Goal: Information Seeking & Learning: Learn about a topic

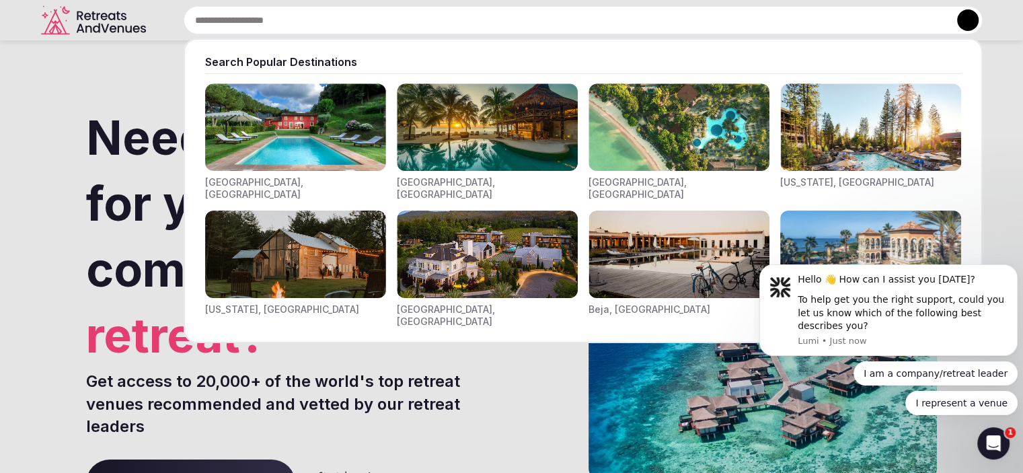
click at [396, 10] on input "text" at bounding box center [583, 20] width 799 height 28
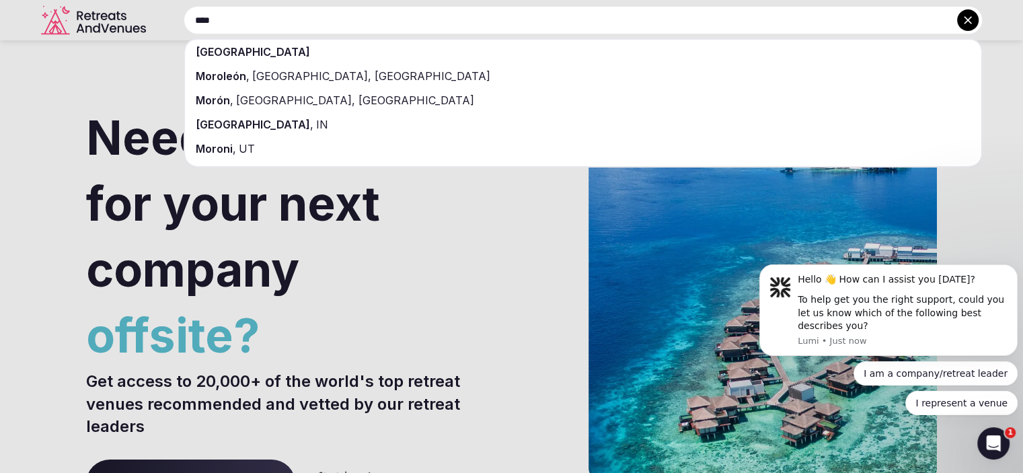
type input "****"
click at [373, 52] on div "[GEOGRAPHIC_DATA]" at bounding box center [583, 52] width 796 height 24
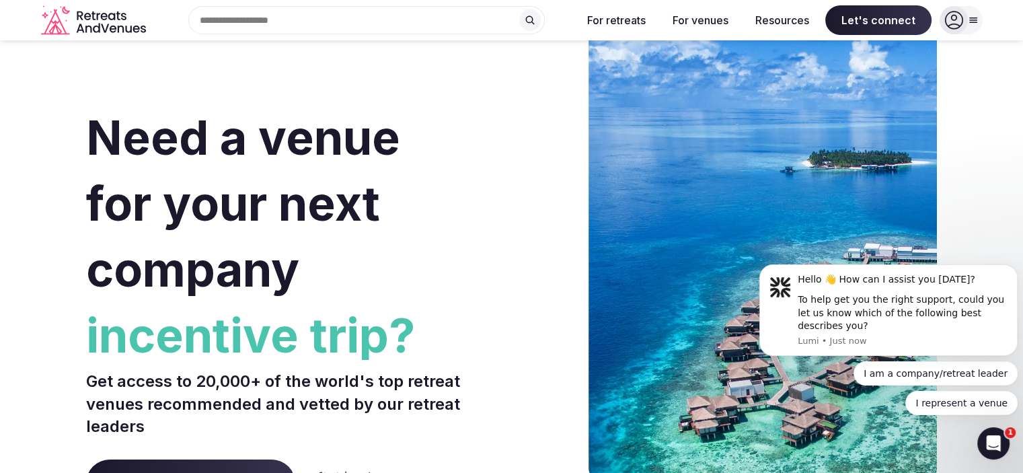
click at [389, 17] on input "text" at bounding box center [366, 20] width 357 height 28
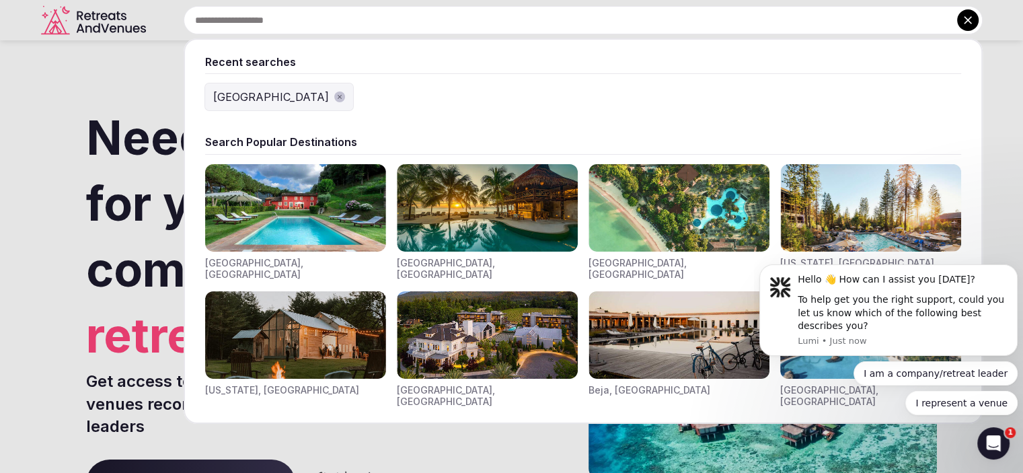
click at [239, 96] on div "[GEOGRAPHIC_DATA]" at bounding box center [271, 97] width 116 height 16
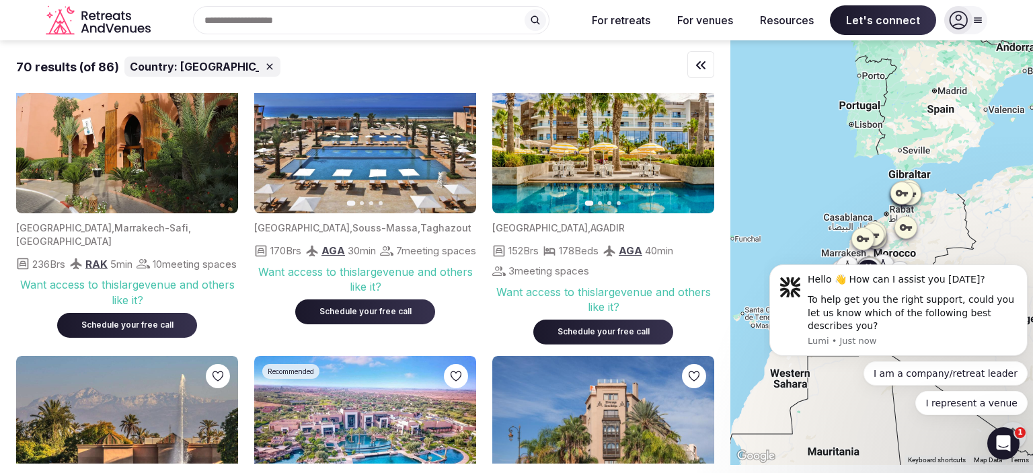
scroll to position [59, 0]
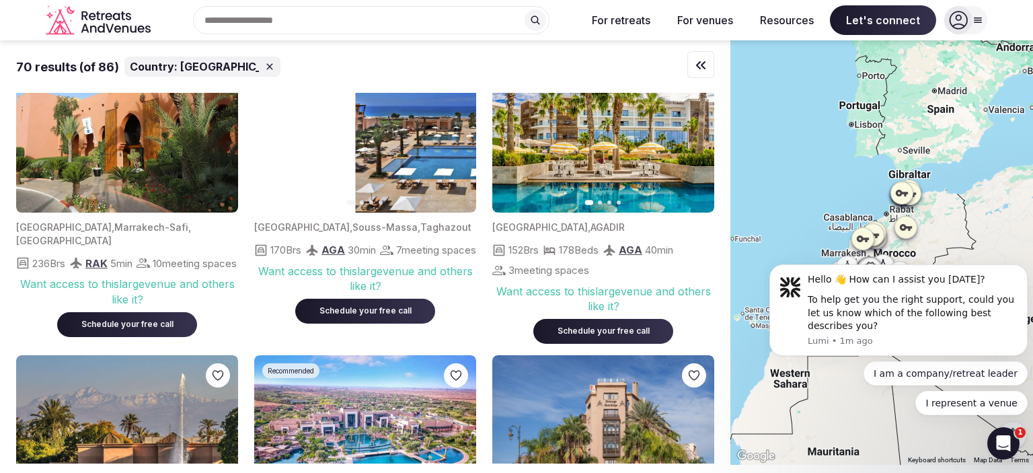
drag, startPoint x: 378, startPoint y: 180, endPoint x: 603, endPoint y: -67, distance: 334.7
click at [603, 0] on html "Recent searches [GEOGRAPHIC_DATA] Search Popular Destinations [GEOGRAPHIC_DATA]…" at bounding box center [516, 283] width 1033 height 566
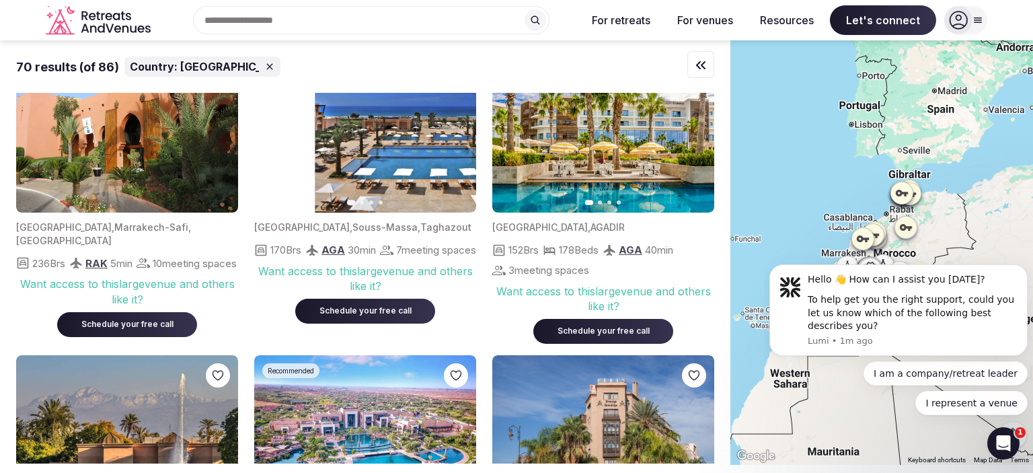
drag, startPoint x: 380, startPoint y: 153, endPoint x: 505, endPoint y: -26, distance: 218.3
click at [505, 0] on html "Recent searches [GEOGRAPHIC_DATA] Search Popular Destinations [GEOGRAPHIC_DATA]…" at bounding box center [516, 283] width 1033 height 566
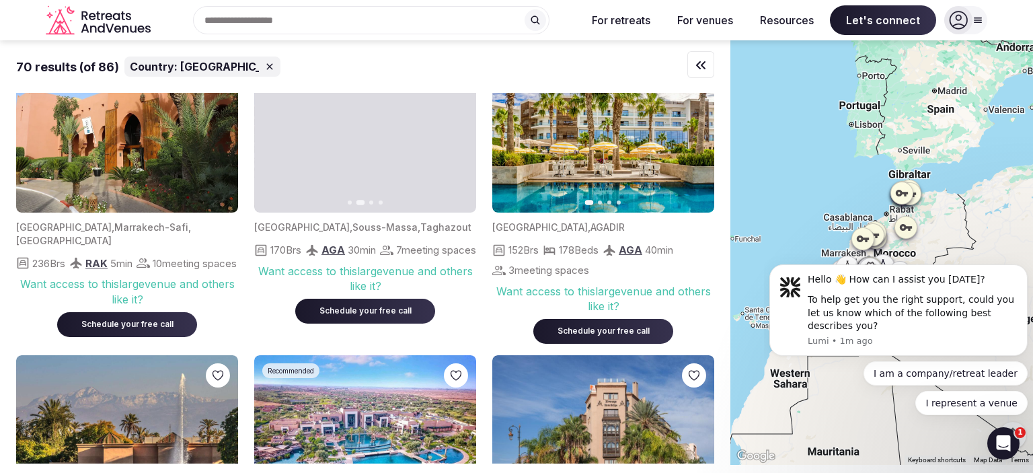
click at [400, 140] on div at bounding box center [365, 126] width 222 height 173
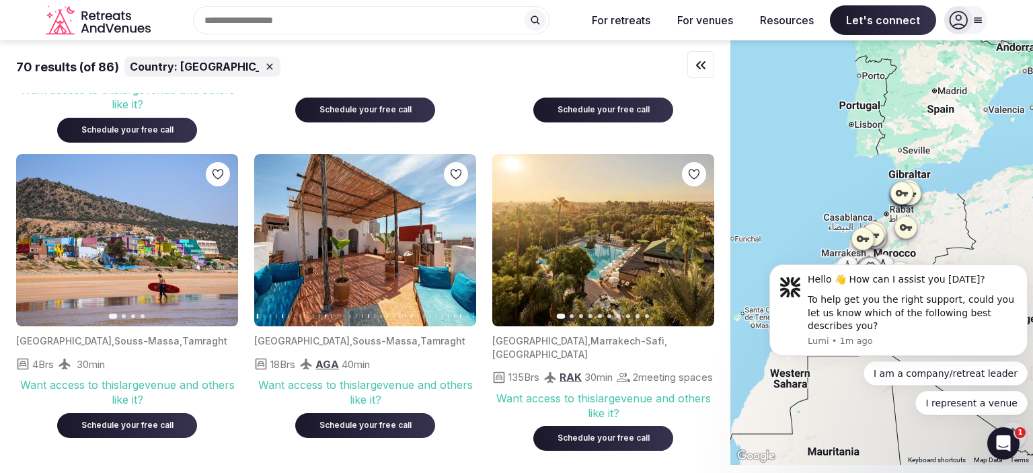
scroll to position [889, 0]
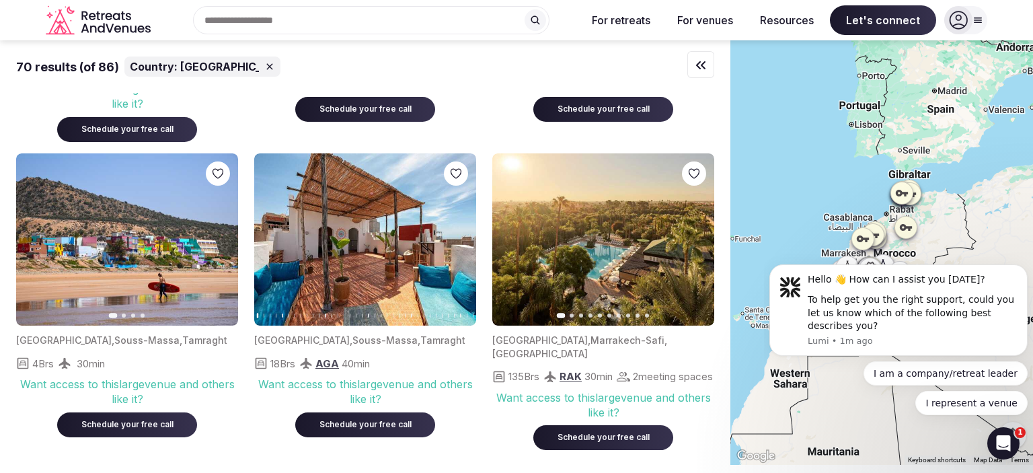
click at [134, 286] on img at bounding box center [127, 239] width 222 height 173
click at [143, 247] on img at bounding box center [127, 239] width 222 height 173
click at [373, 288] on img at bounding box center [365, 239] width 222 height 173
click at [460, 239] on icon "button" at bounding box center [457, 239] width 11 height 11
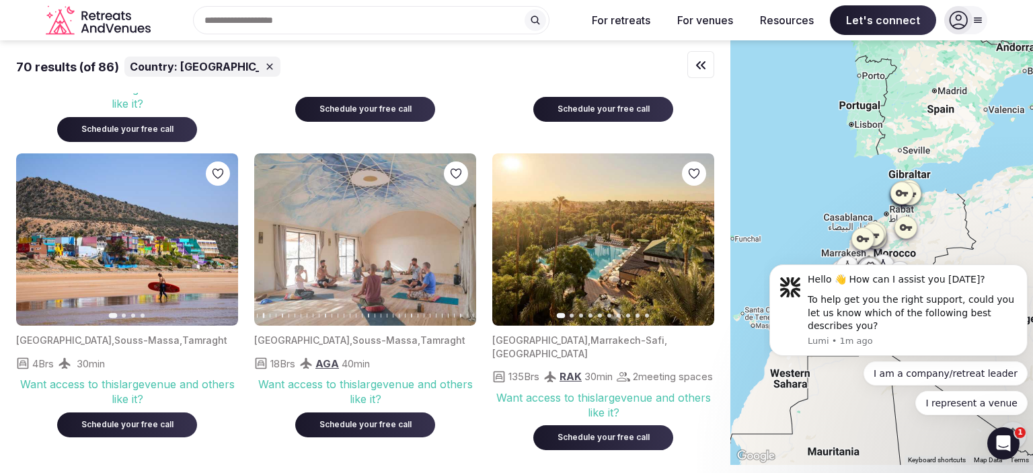
click at [460, 239] on icon "button" at bounding box center [457, 239] width 11 height 11
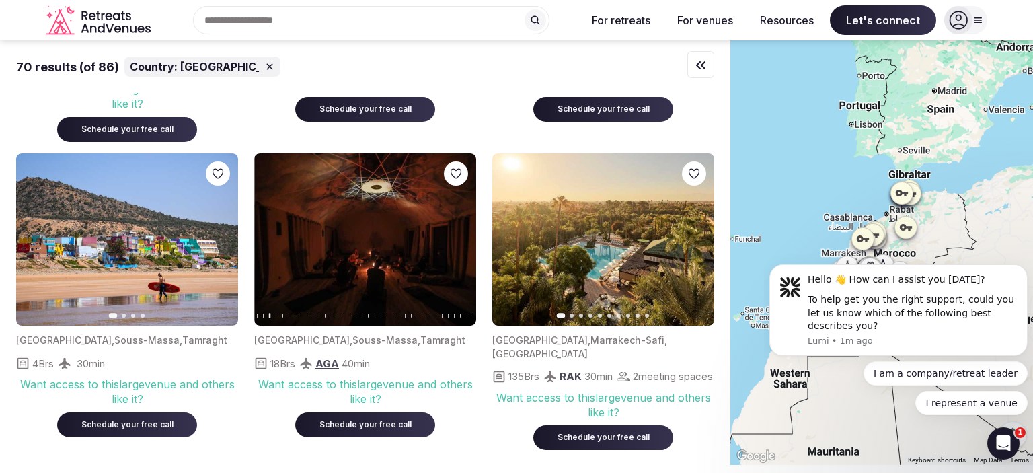
click at [460, 239] on icon "button" at bounding box center [457, 239] width 11 height 11
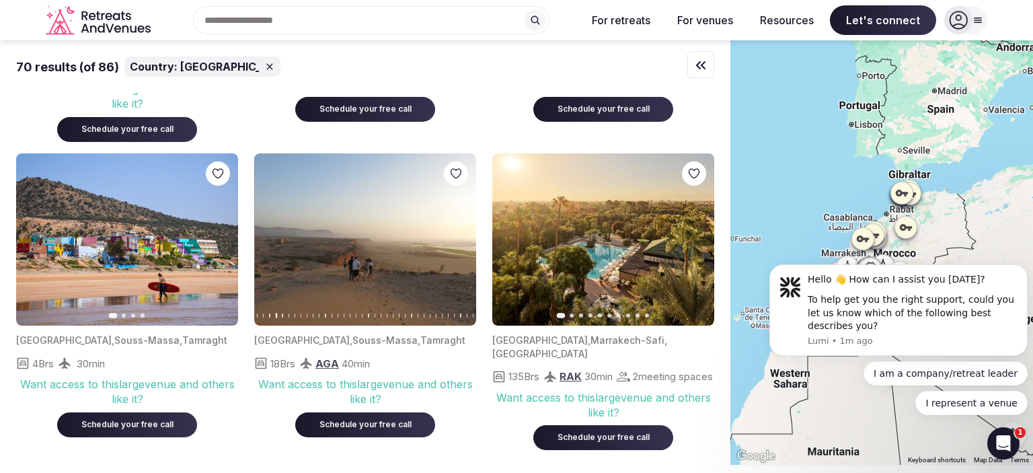
click at [460, 239] on icon "button" at bounding box center [457, 239] width 11 height 11
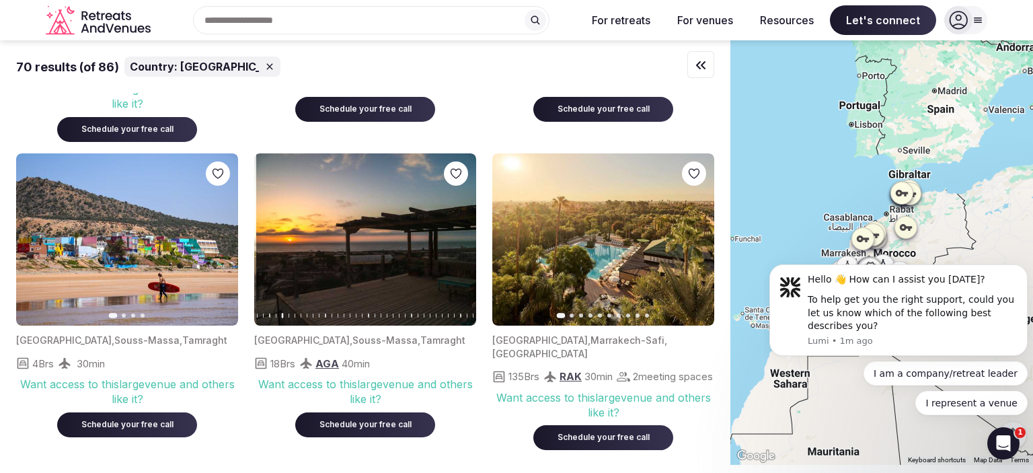
click at [460, 239] on icon "button" at bounding box center [457, 239] width 11 height 11
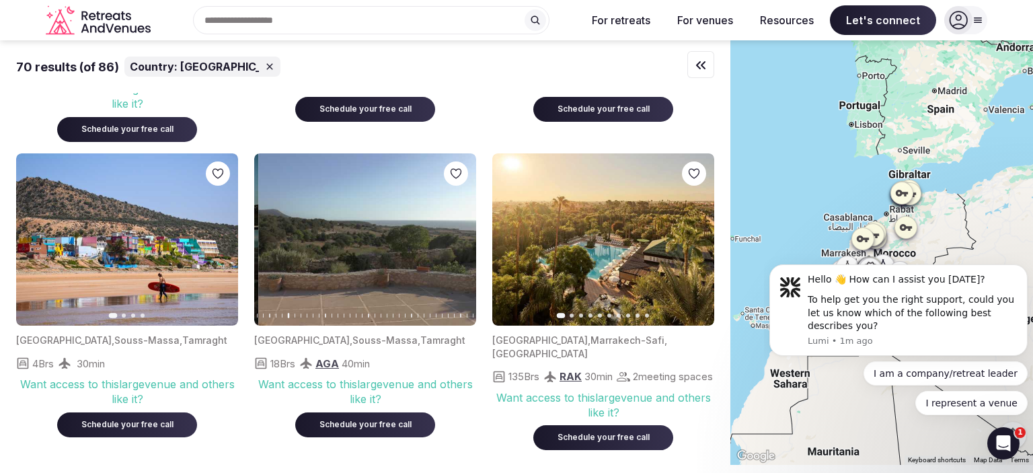
click at [460, 239] on icon "button" at bounding box center [457, 239] width 11 height 11
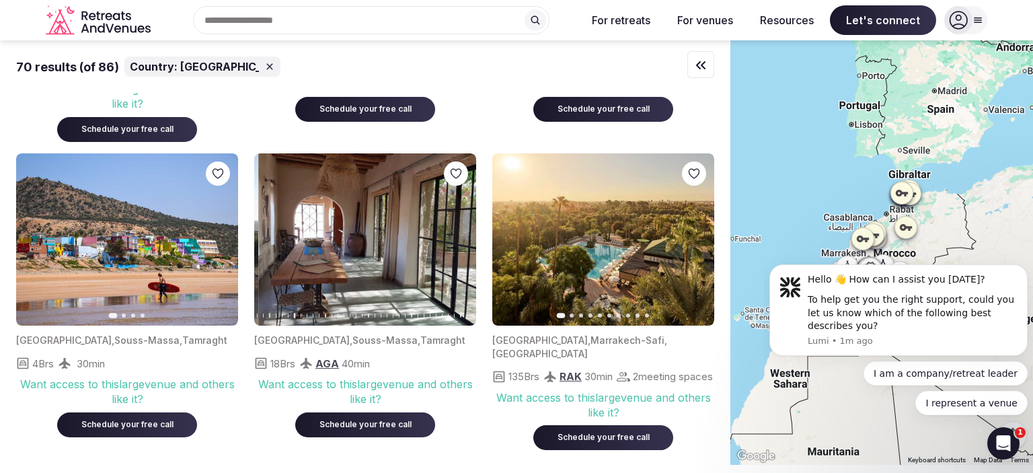
click at [460, 239] on icon "button" at bounding box center [457, 239] width 11 height 11
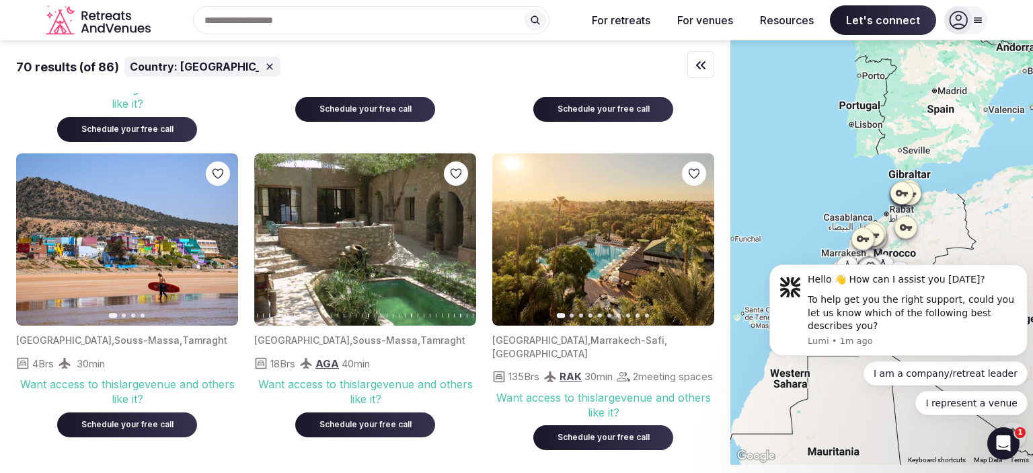
click at [460, 239] on icon "button" at bounding box center [457, 239] width 11 height 11
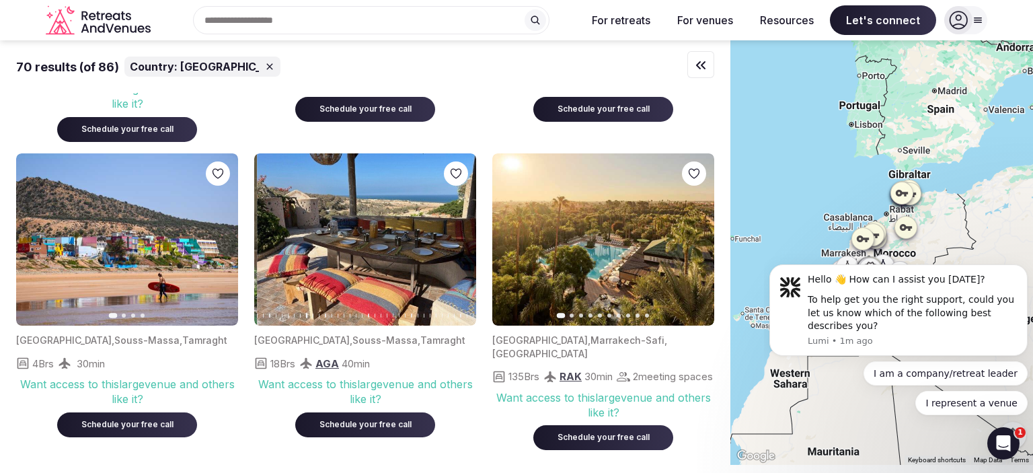
click at [460, 239] on icon "button" at bounding box center [457, 239] width 11 height 11
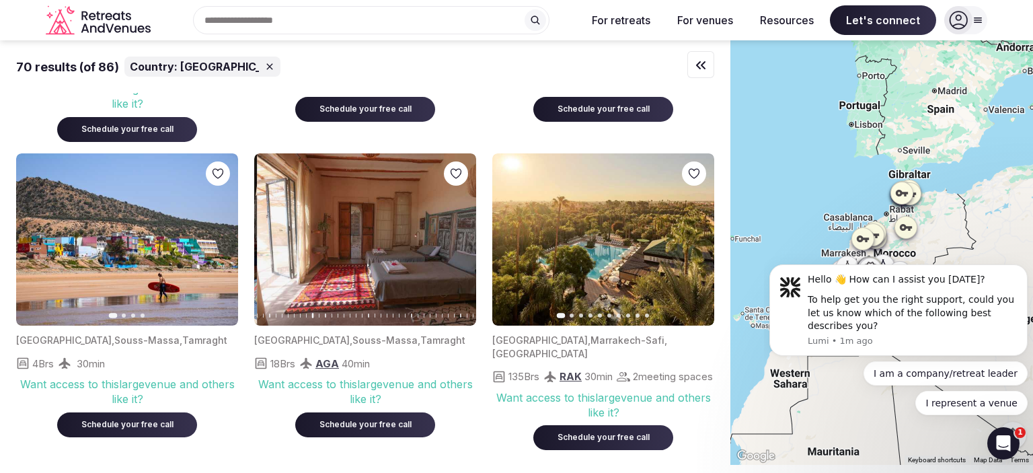
click at [460, 239] on icon "button" at bounding box center [457, 239] width 11 height 11
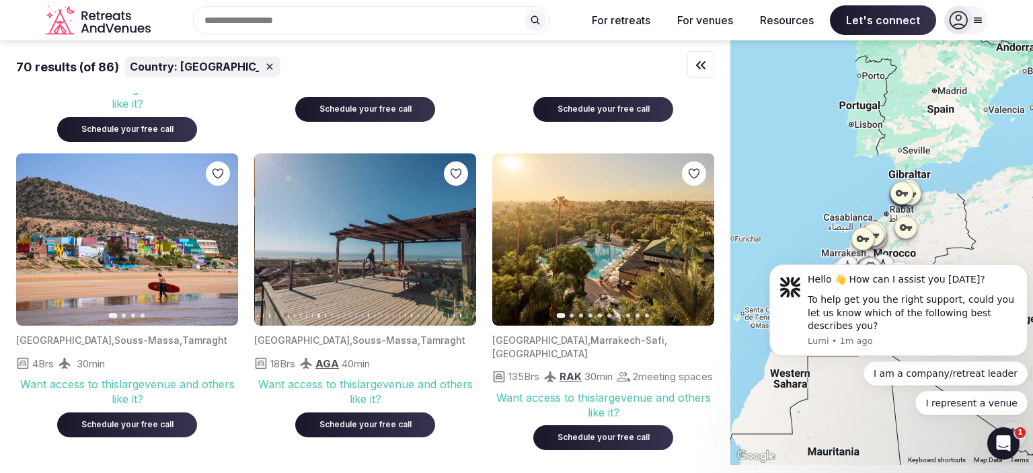
click at [460, 239] on icon "button" at bounding box center [457, 239] width 11 height 11
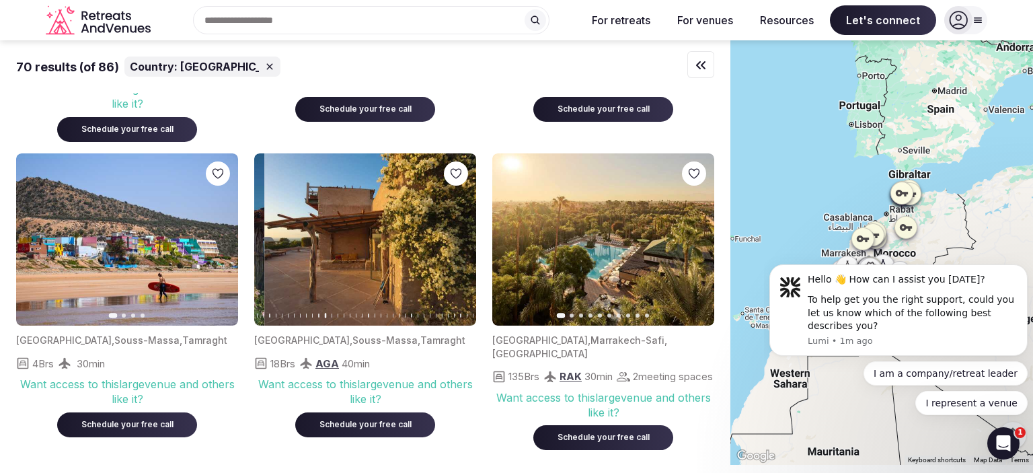
click at [460, 239] on icon "button" at bounding box center [457, 239] width 11 height 11
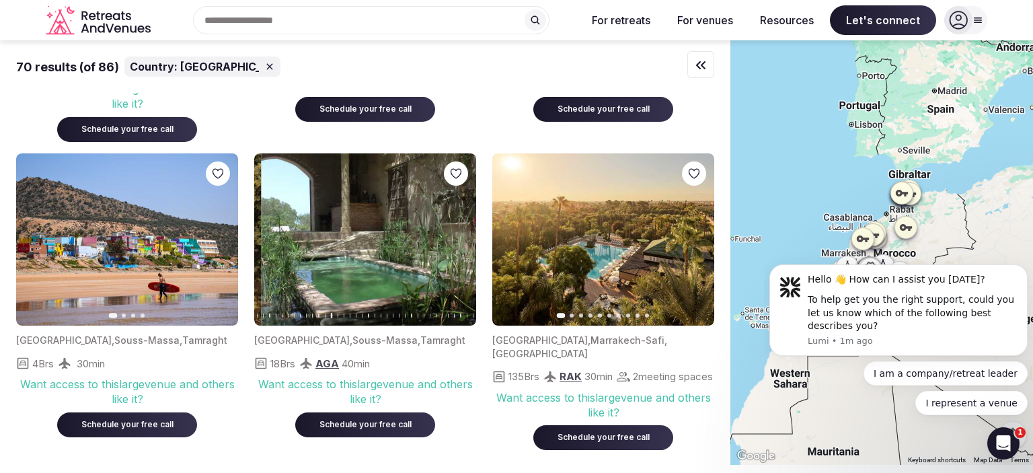
click at [460, 239] on icon "button" at bounding box center [457, 239] width 11 height 11
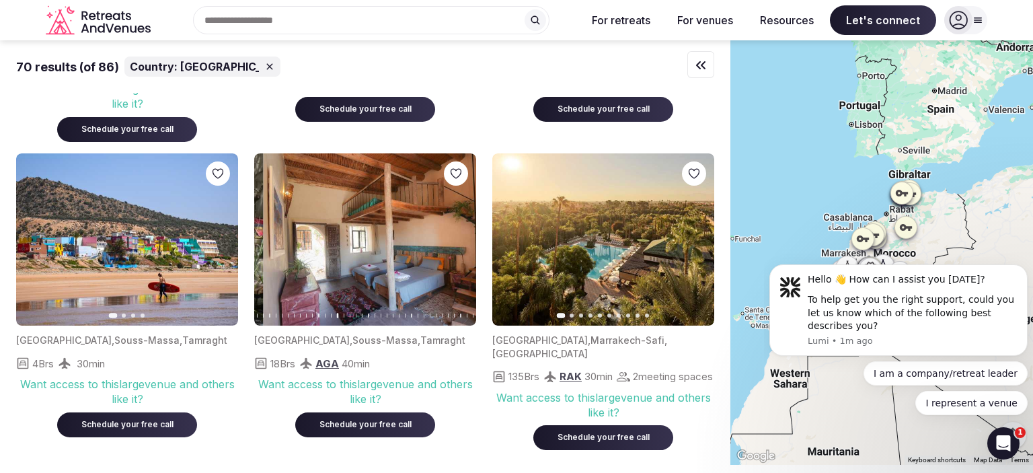
click at [460, 239] on icon "button" at bounding box center [457, 239] width 11 height 11
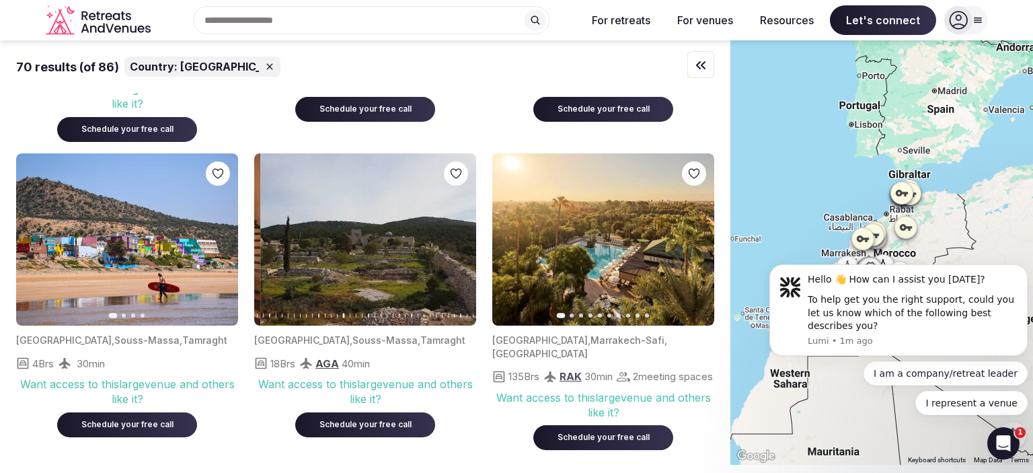
click at [460, 239] on icon "button" at bounding box center [457, 239] width 11 height 11
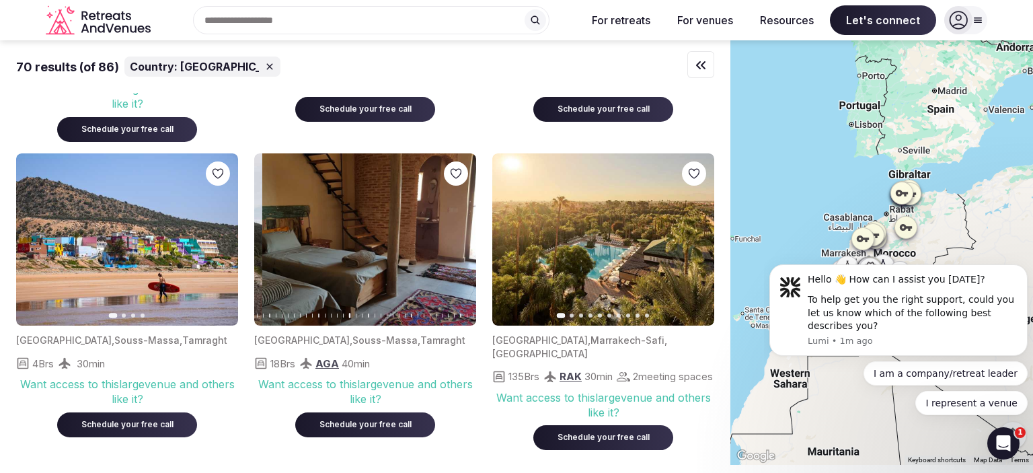
click at [460, 239] on icon "button" at bounding box center [457, 239] width 11 height 11
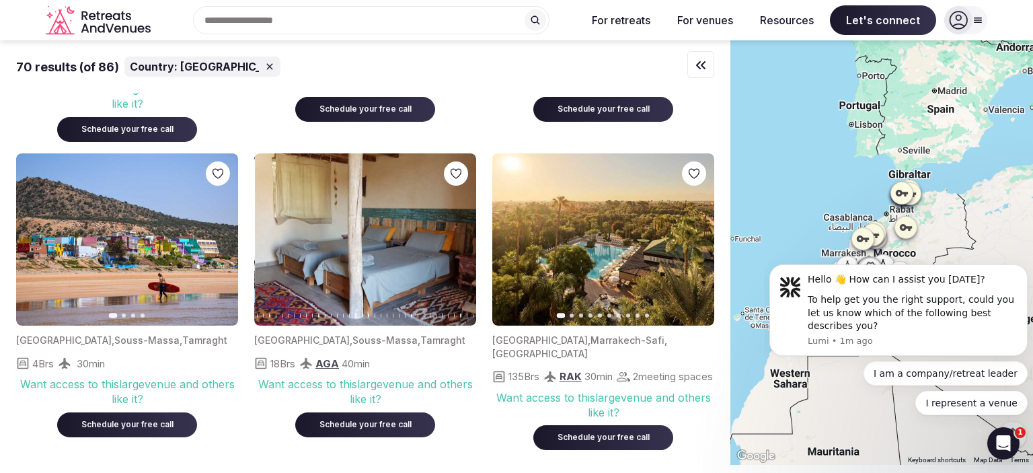
click at [460, 239] on icon "button" at bounding box center [457, 239] width 11 height 11
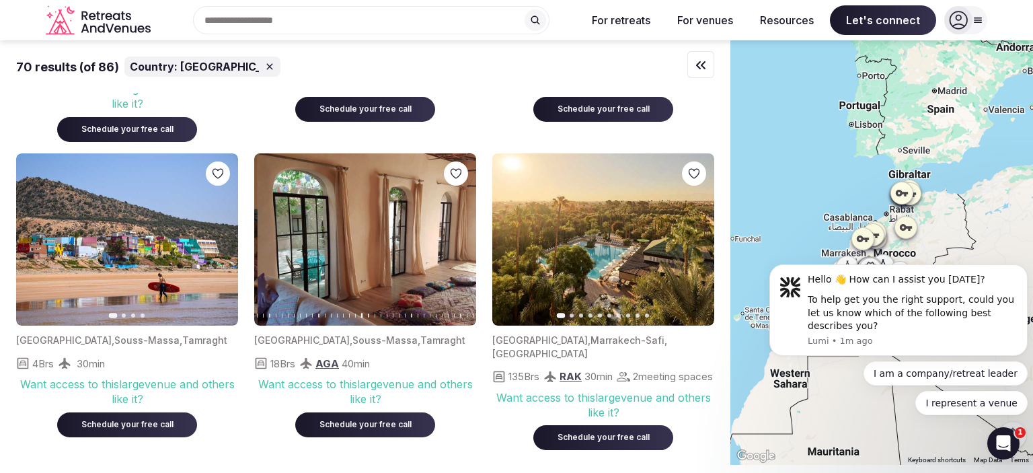
click at [460, 239] on icon "button" at bounding box center [457, 239] width 11 height 11
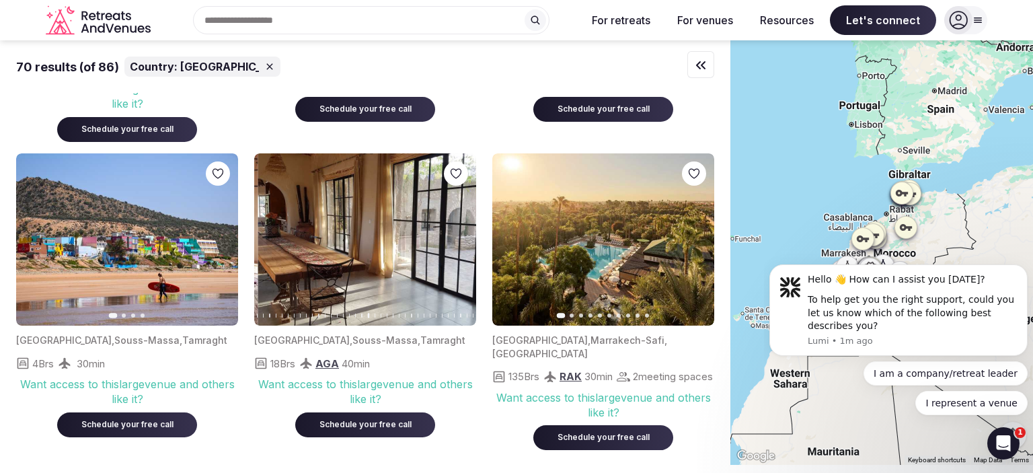
click at [460, 239] on icon "button" at bounding box center [457, 239] width 11 height 11
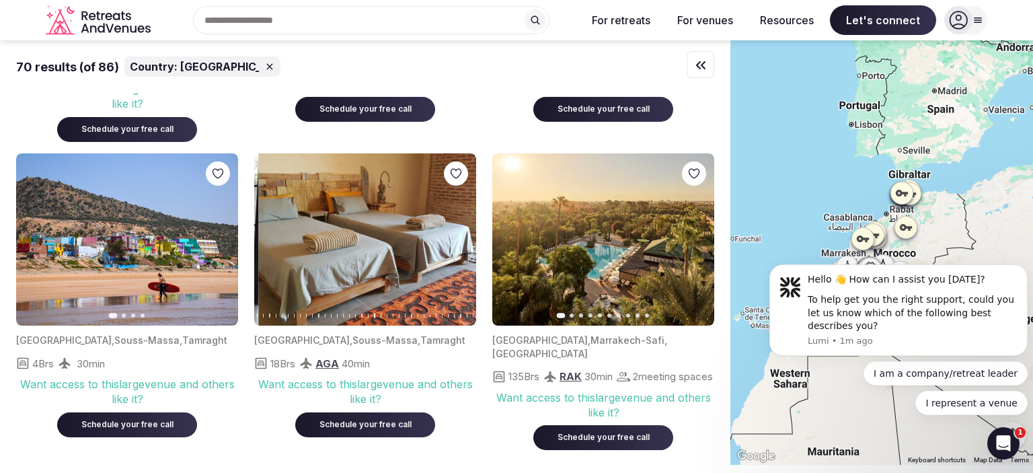
click at [460, 239] on icon "button" at bounding box center [457, 239] width 11 height 11
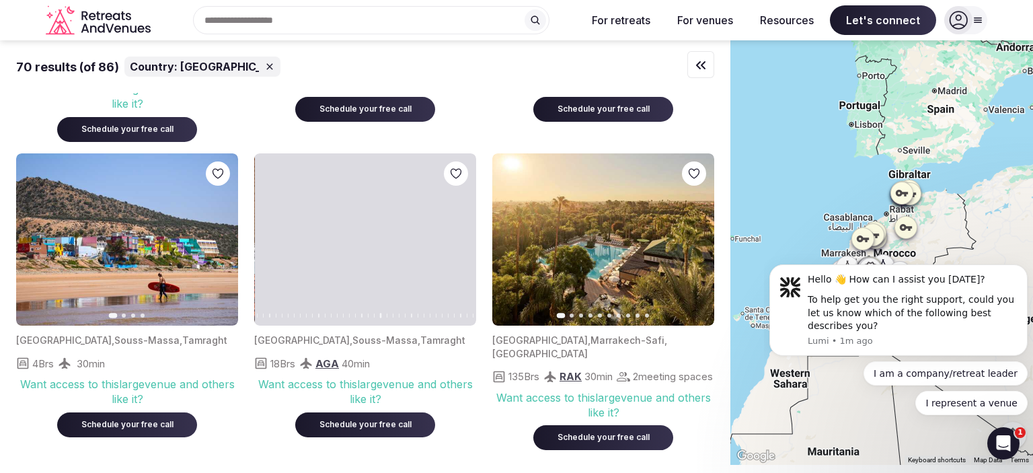
click at [460, 239] on icon "button" at bounding box center [457, 239] width 11 height 11
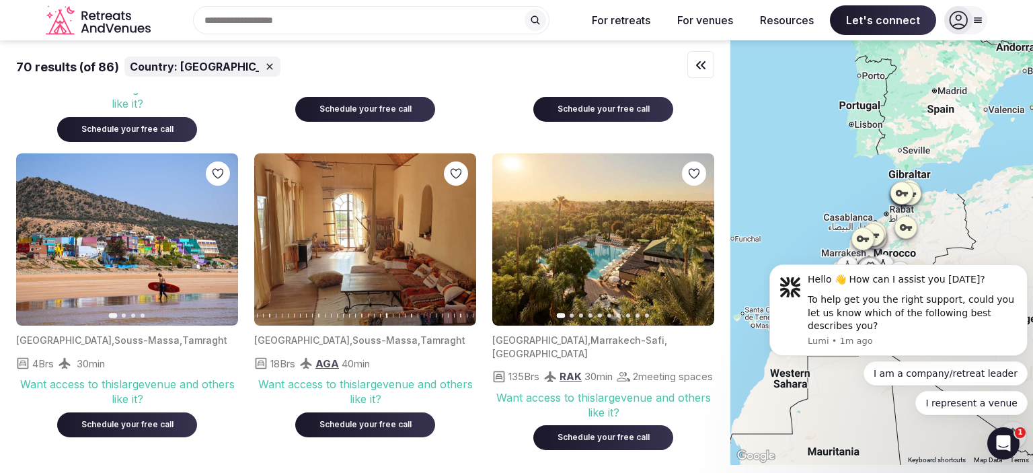
click at [460, 239] on icon "button" at bounding box center [457, 239] width 11 height 11
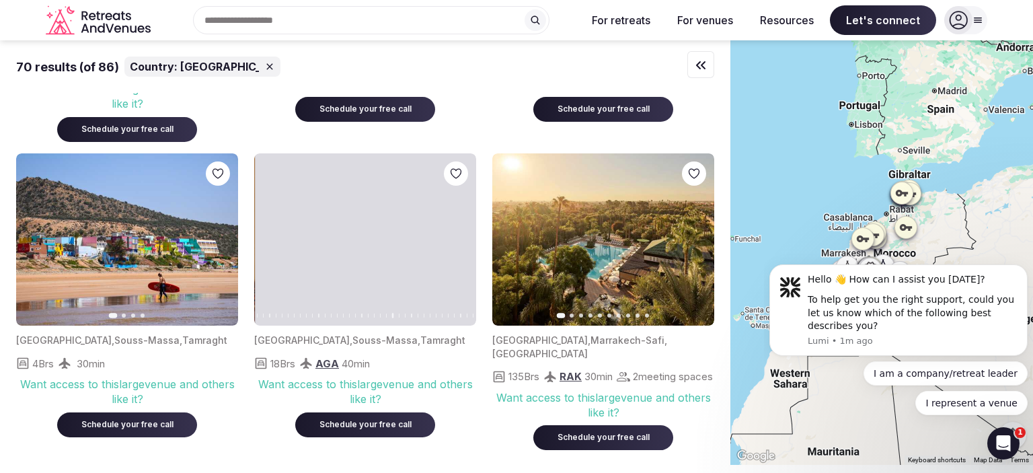
click at [460, 239] on icon "button" at bounding box center [457, 239] width 11 height 11
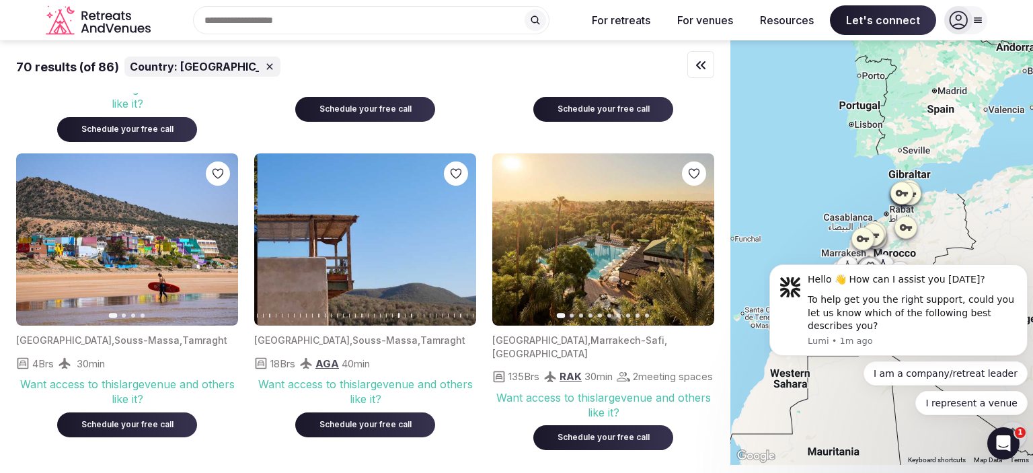
click at [460, 239] on icon "button" at bounding box center [457, 239] width 11 height 11
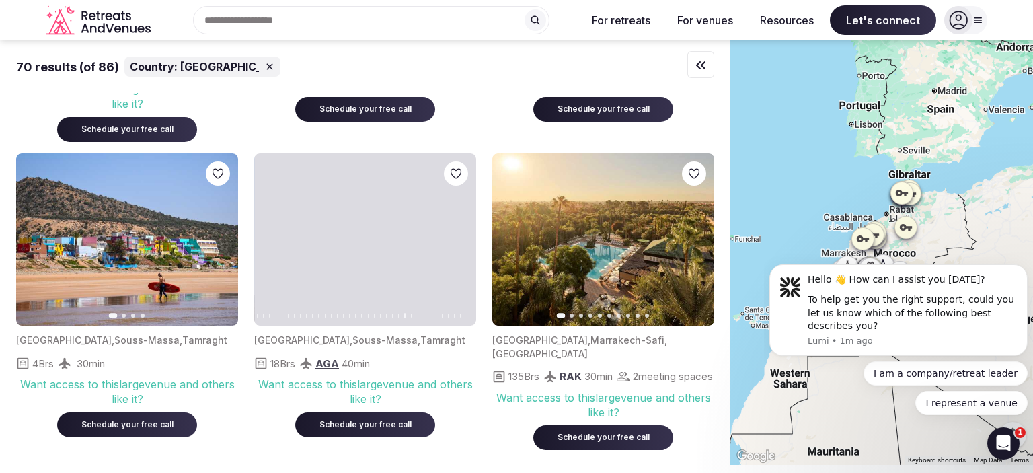
click at [380, 244] on img at bounding box center [365, 239] width 222 height 173
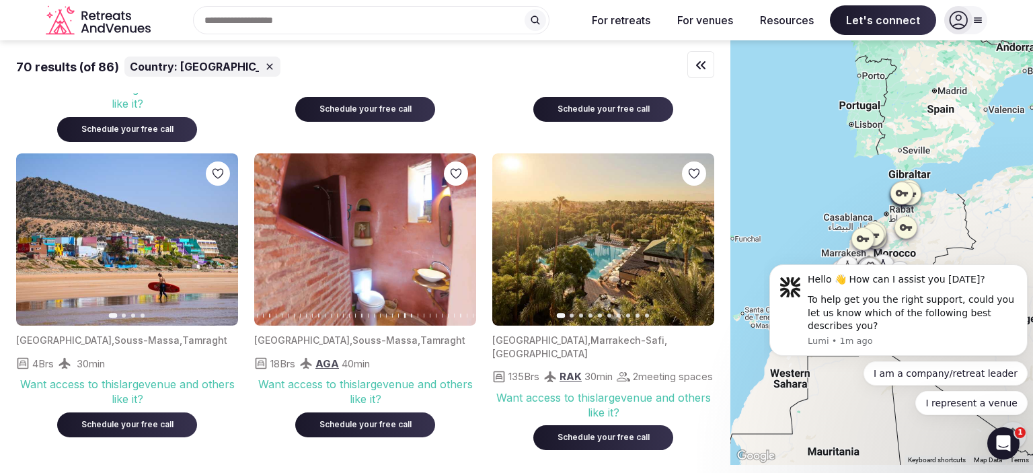
click at [153, 260] on img at bounding box center [127, 239] width 222 height 173
click at [214, 243] on icon "button" at bounding box center [219, 239] width 11 height 11
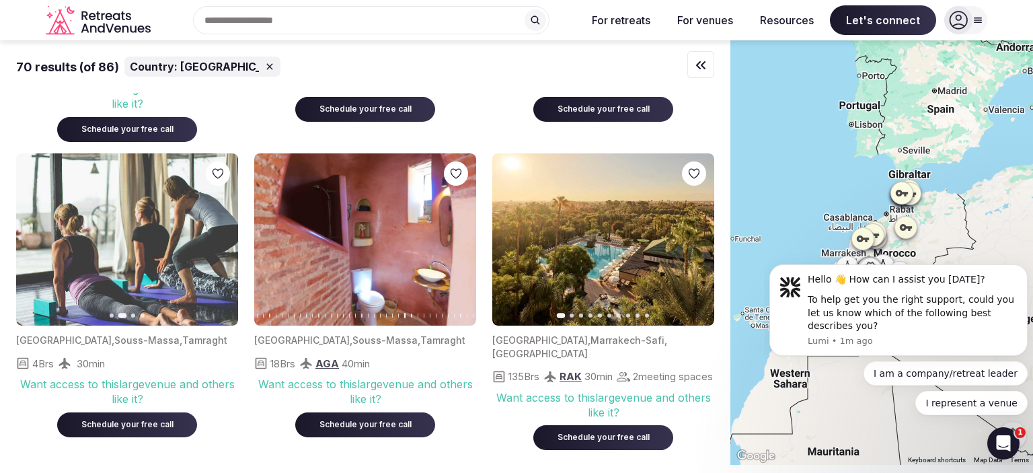
click at [214, 243] on icon "button" at bounding box center [219, 239] width 11 height 11
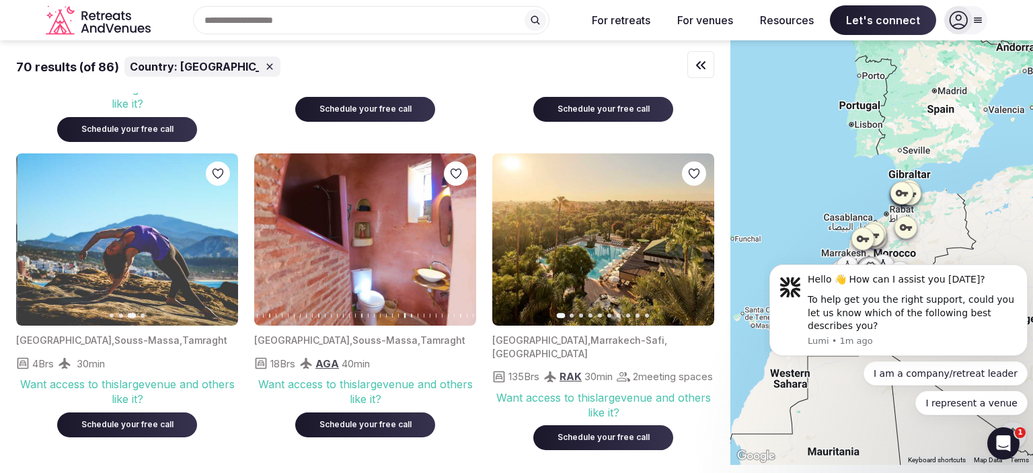
click at [214, 243] on icon "button" at bounding box center [219, 239] width 11 height 11
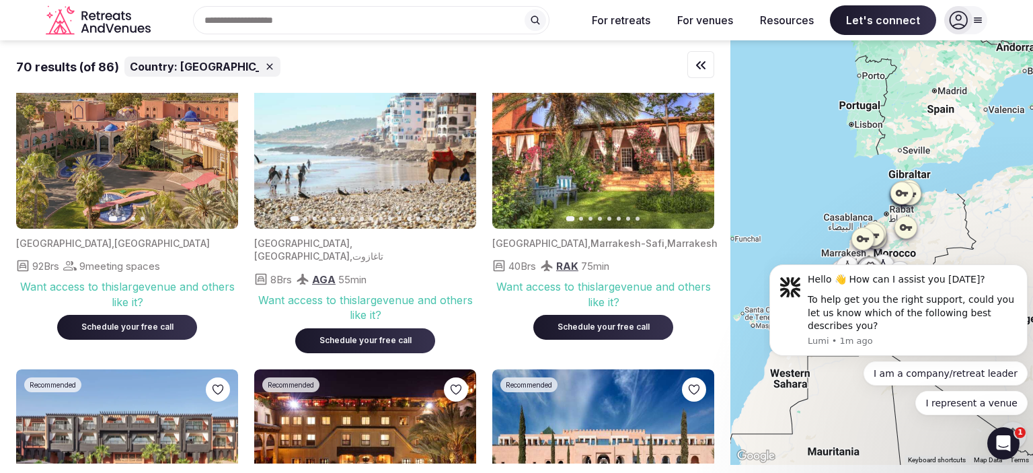
scroll to position [1289, 0]
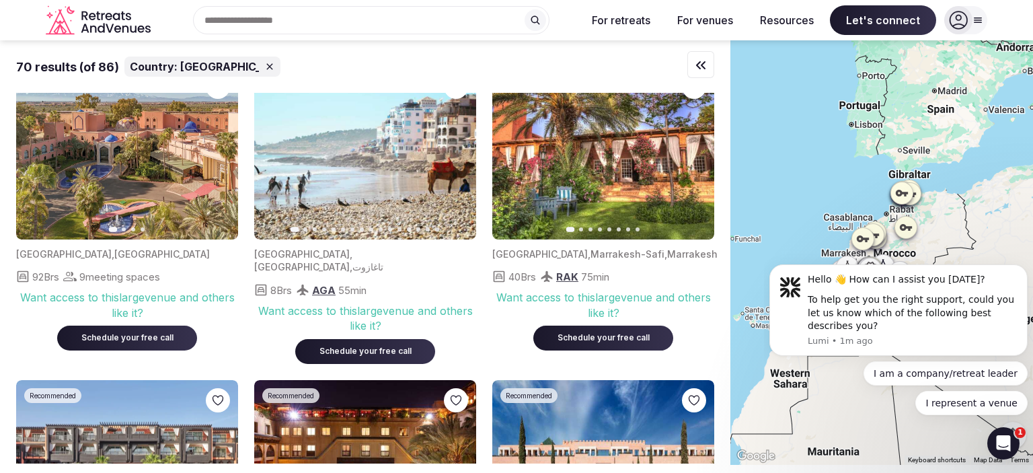
click at [457, 158] on icon "button" at bounding box center [457, 153] width 5 height 9
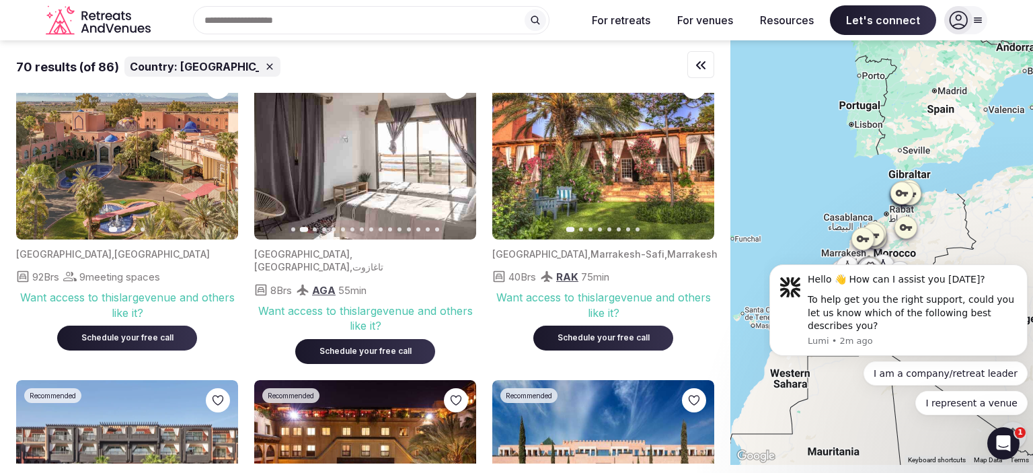
click at [461, 154] on icon "button" at bounding box center [457, 153] width 11 height 11
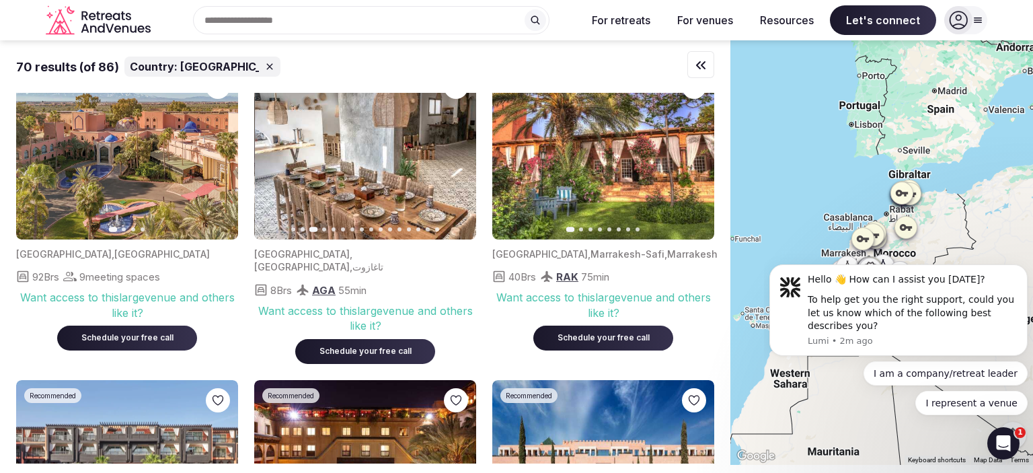
click at [461, 154] on icon "button" at bounding box center [457, 153] width 11 height 11
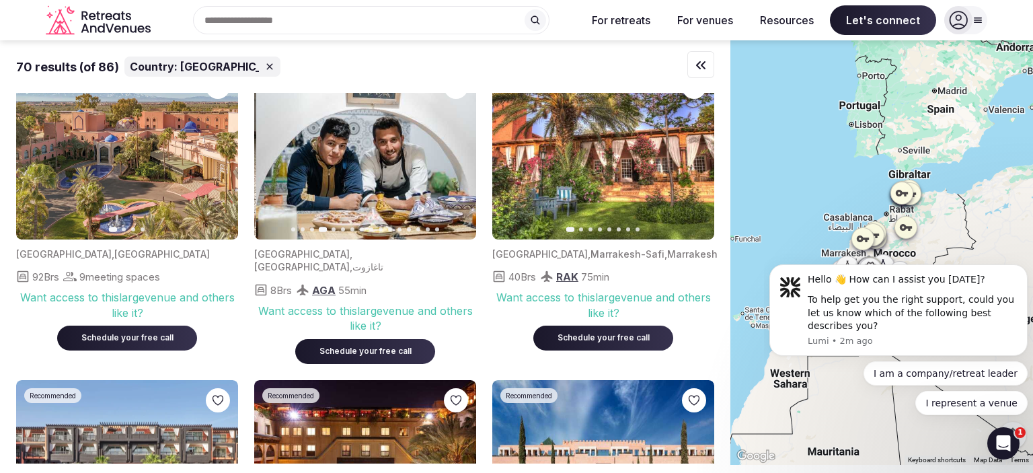
click at [461, 154] on icon "button" at bounding box center [457, 153] width 11 height 11
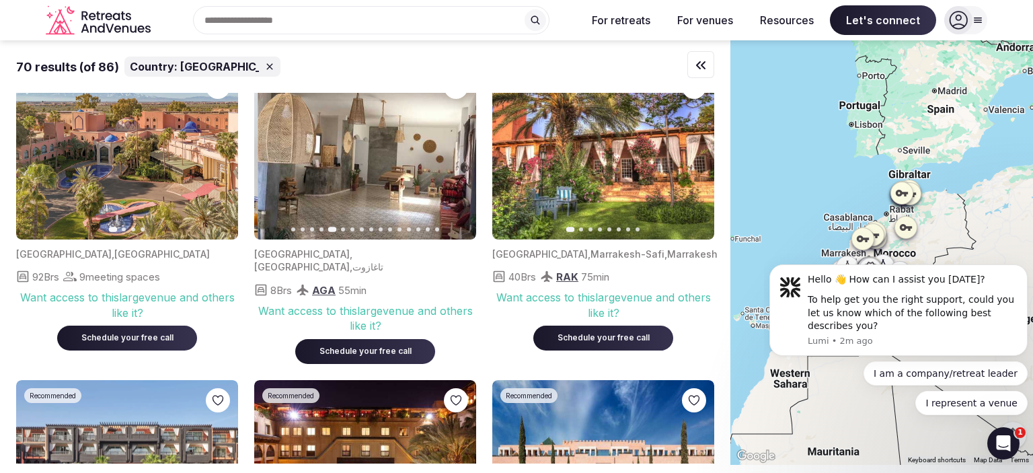
click at [461, 154] on icon "button" at bounding box center [457, 153] width 11 height 11
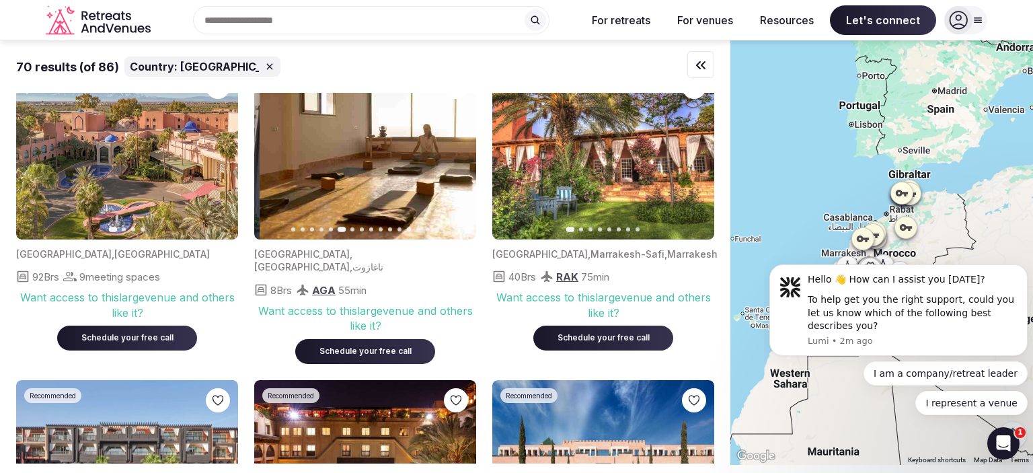
click at [461, 154] on icon "button" at bounding box center [457, 153] width 11 height 11
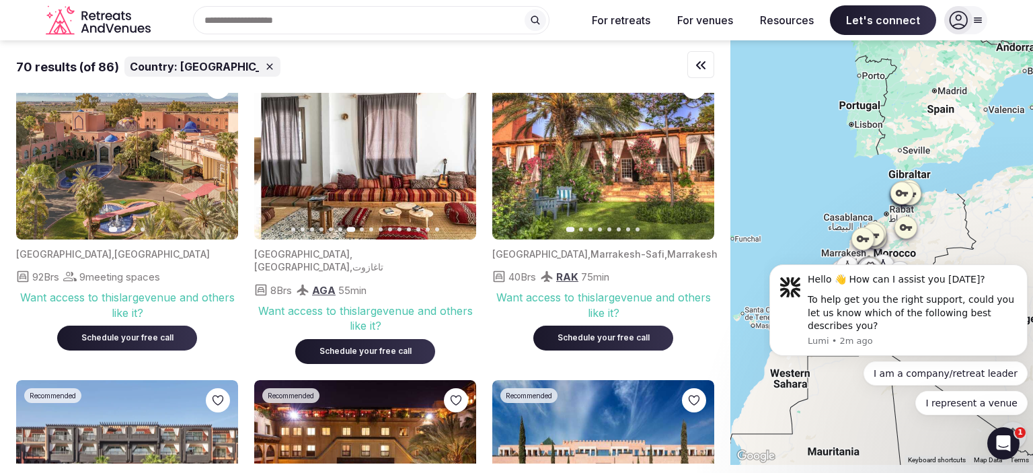
click at [461, 154] on icon "button" at bounding box center [457, 153] width 11 height 11
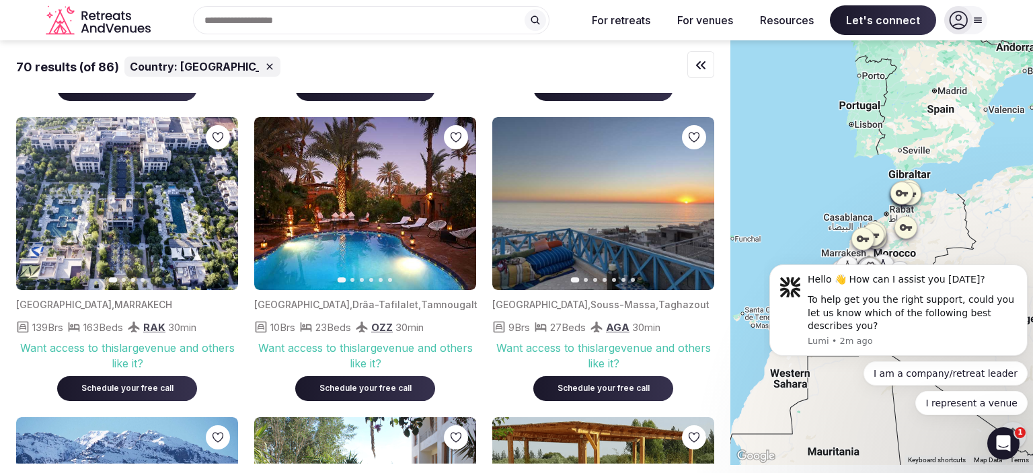
scroll to position [1865, 0]
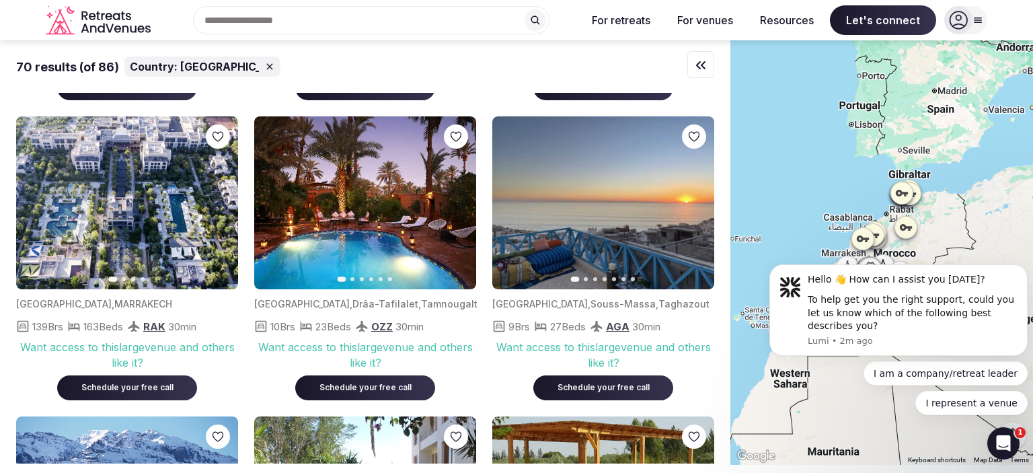
click at [696, 202] on button "Next slide" at bounding box center [696, 203] width 22 height 22
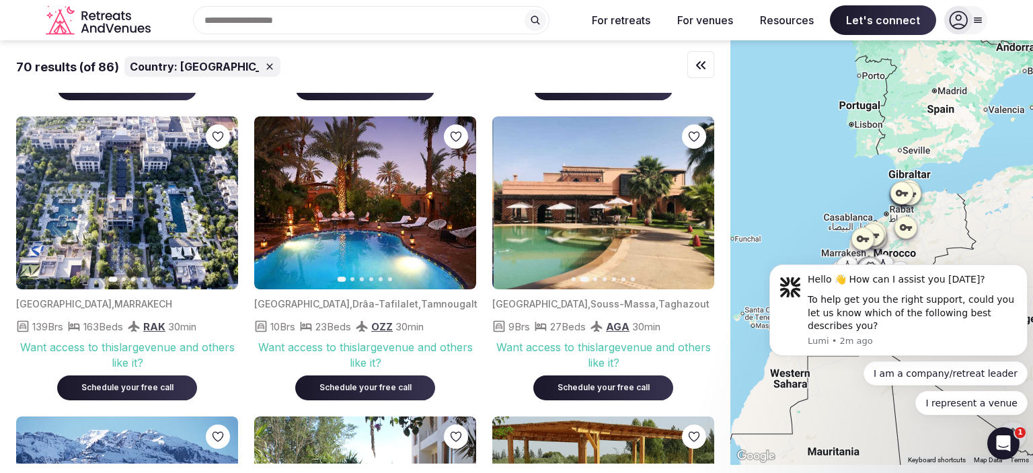
click at [696, 202] on button "Next slide" at bounding box center [696, 203] width 22 height 22
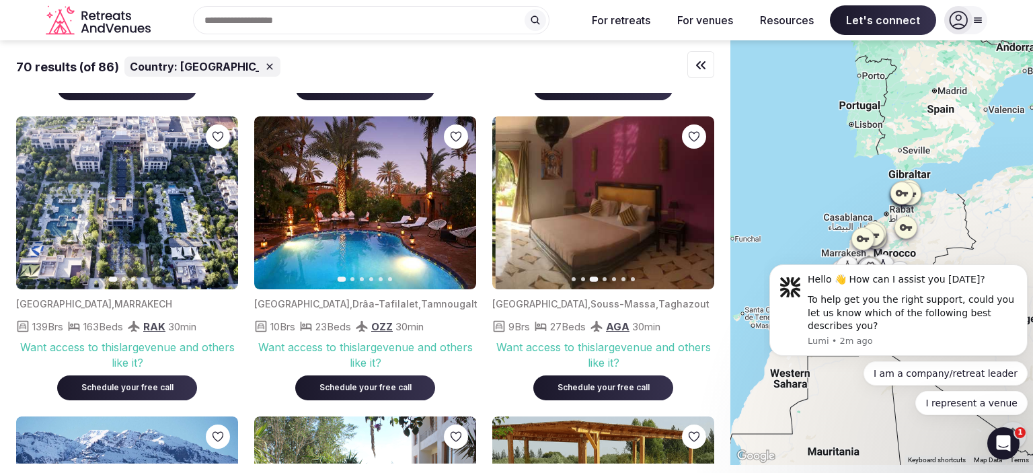
click at [696, 202] on button "Next slide" at bounding box center [696, 203] width 22 height 22
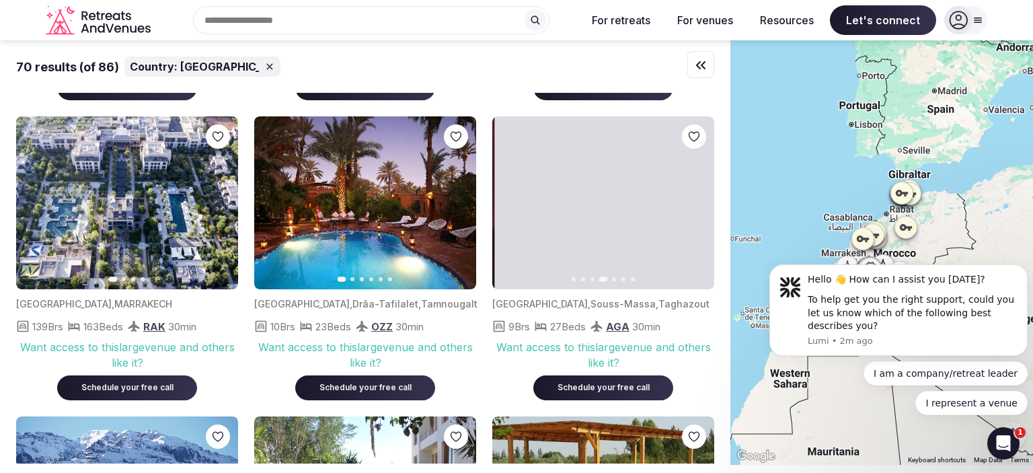
click at [696, 202] on button "Next slide" at bounding box center [696, 203] width 22 height 22
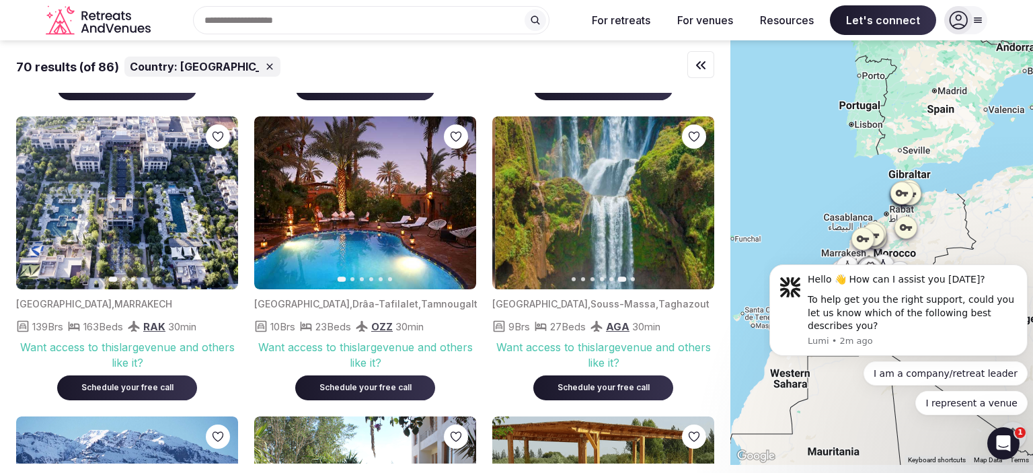
click at [696, 202] on button "Next slide" at bounding box center [696, 203] width 22 height 22
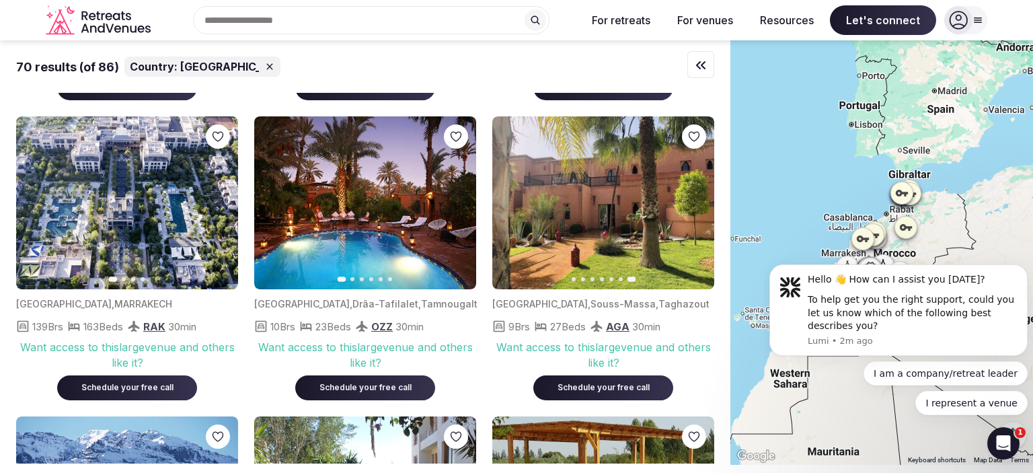
click at [513, 197] on icon "button" at bounding box center [511, 202] width 11 height 11
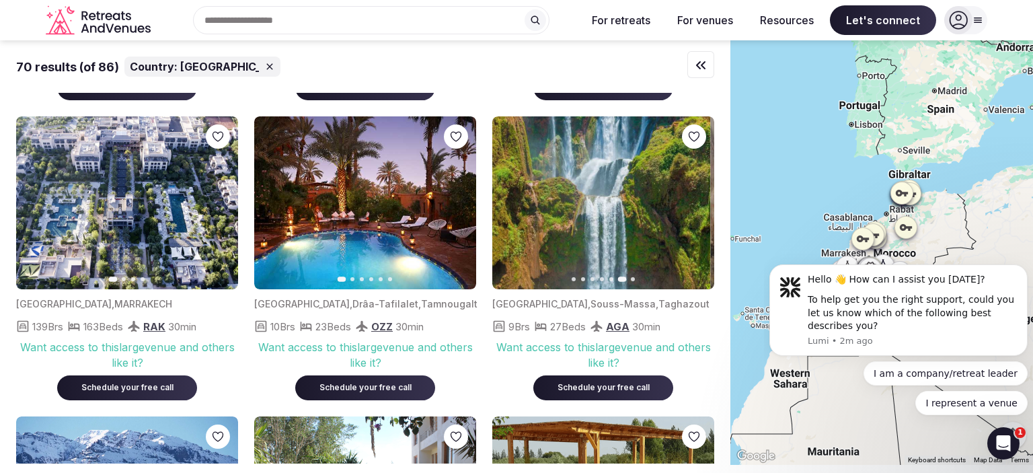
click at [513, 197] on icon "button" at bounding box center [511, 202] width 11 height 11
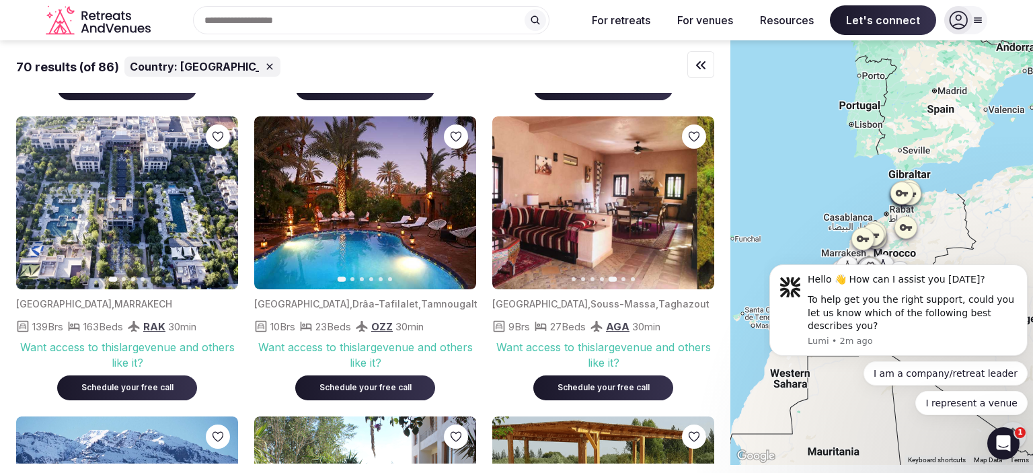
click at [513, 197] on icon "button" at bounding box center [511, 202] width 11 height 11
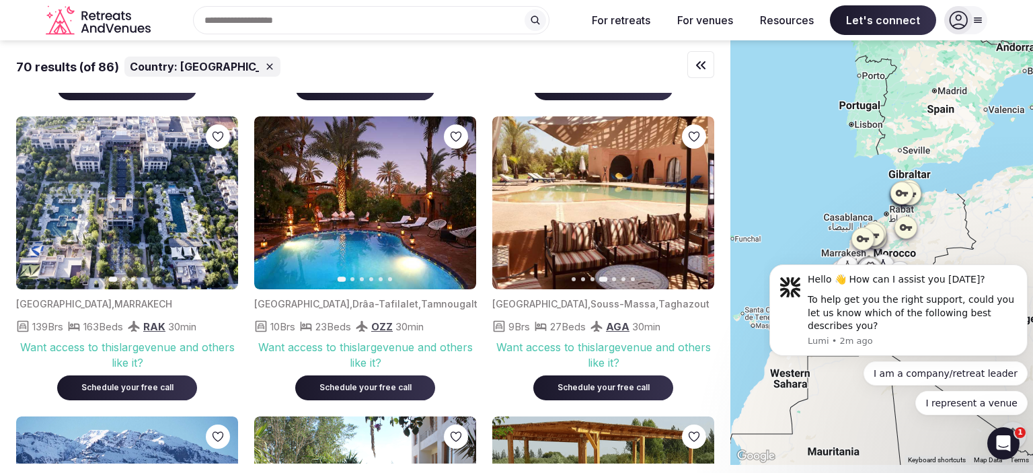
click at [513, 197] on icon "button" at bounding box center [511, 202] width 11 height 11
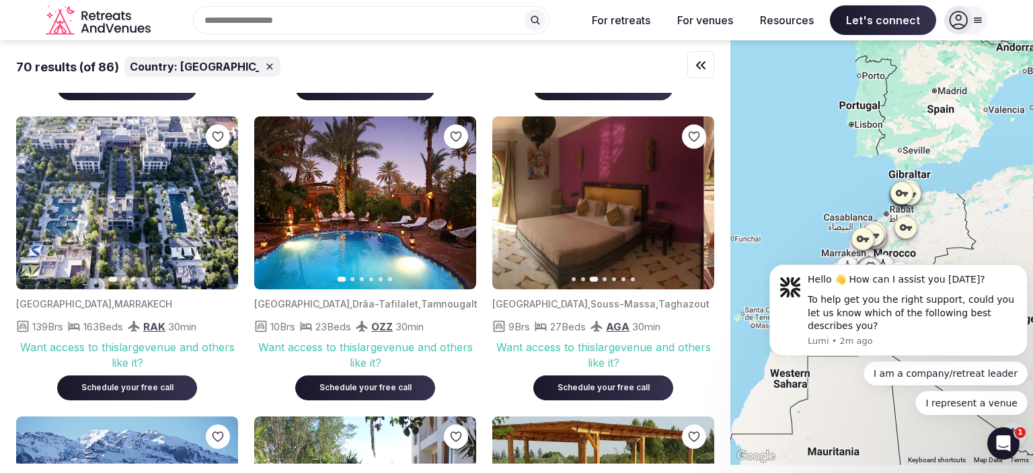
click at [513, 197] on icon "button" at bounding box center [511, 202] width 11 height 11
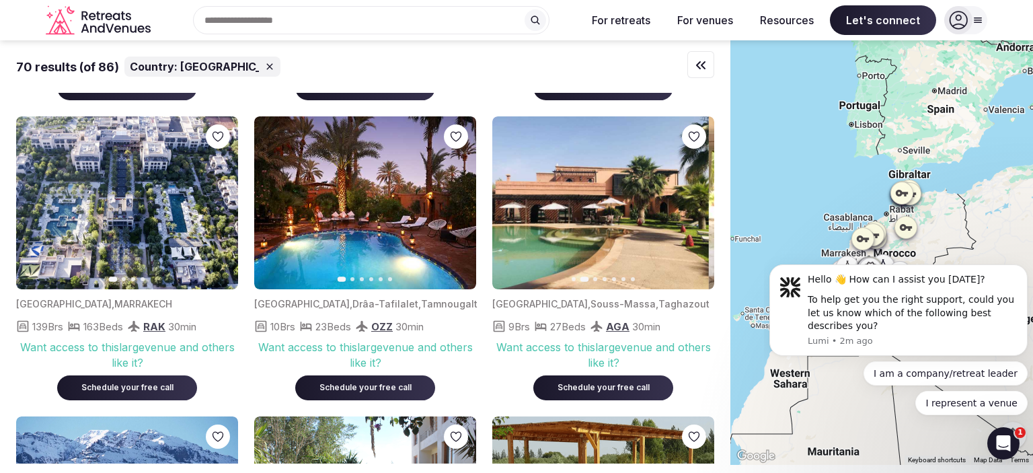
click at [513, 197] on icon "button" at bounding box center [511, 202] width 11 height 11
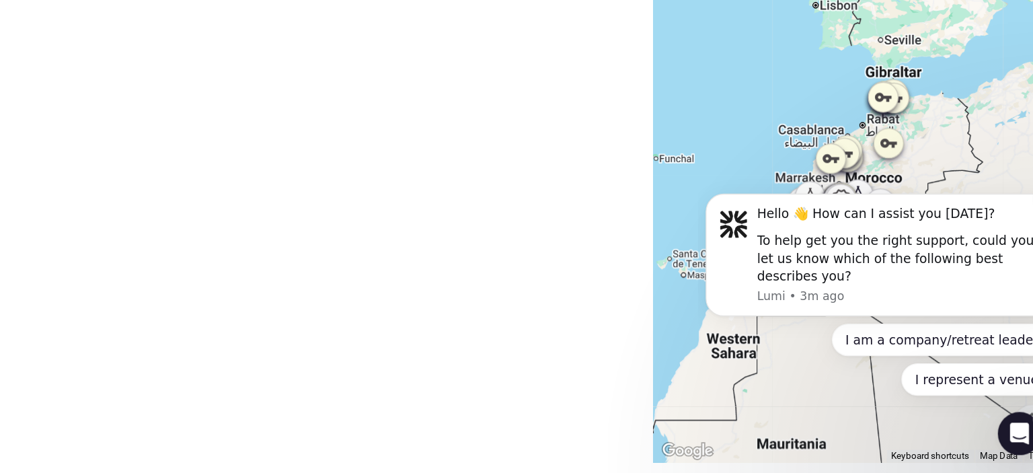
scroll to position [0, 0]
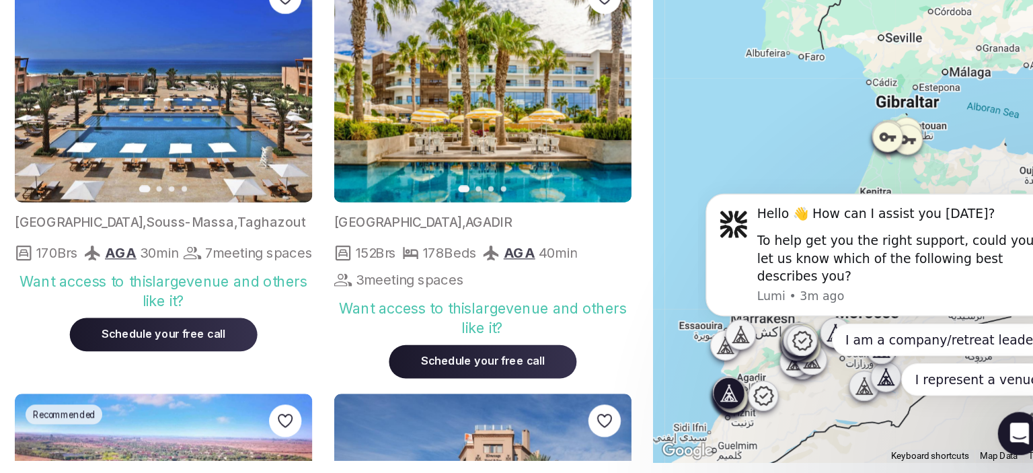
drag, startPoint x: 624, startPoint y: 221, endPoint x: 626, endPoint y: 345, distance: 124.4
click at [626, 345] on div "Previous slide Next slide [GEOGRAPHIC_DATA] , AGADIR 152 Brs 178 Beds AGA 40 mi…" at bounding box center [603, 247] width 222 height 299
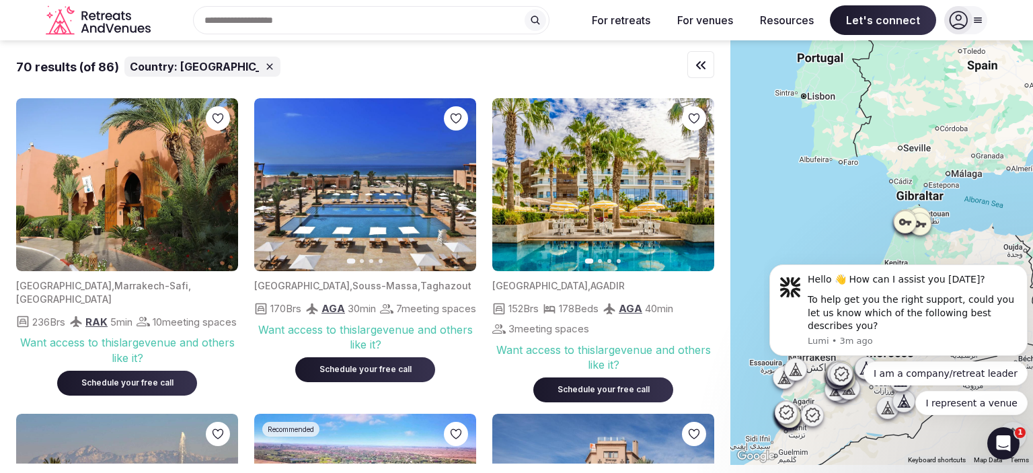
click at [440, 20] on input "text" at bounding box center [371, 20] width 357 height 28
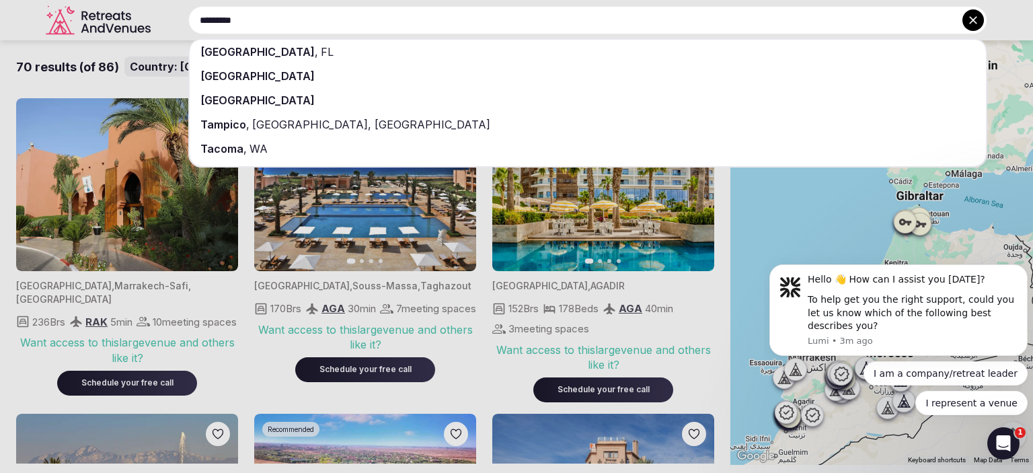
type input "*********"
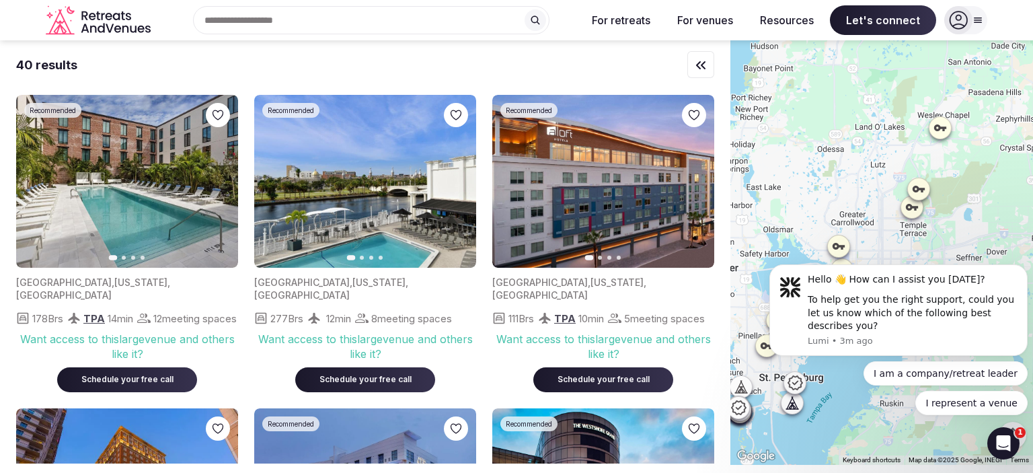
click at [338, 15] on div "Recent searches [GEOGRAPHIC_DATA], [GEOGRAPHIC_DATA] [GEOGRAPHIC_DATA] Search P…" at bounding box center [366, 20] width 420 height 28
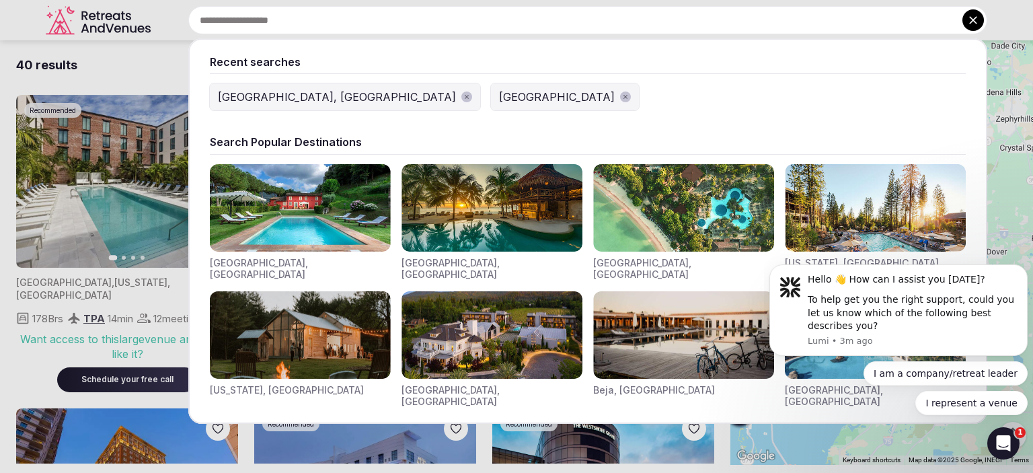
click at [338, 15] on input "text" at bounding box center [587, 20] width 799 height 28
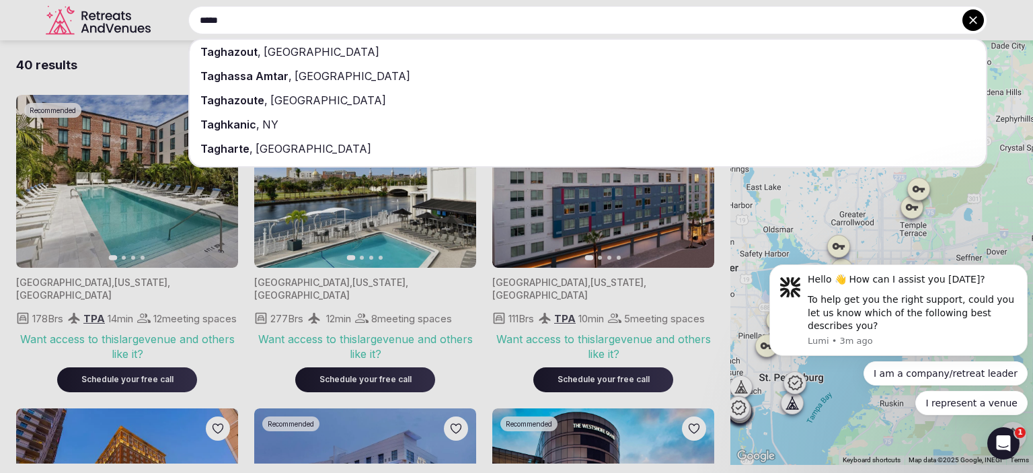
type input "*****"
click at [326, 48] on div "Taghazout , [GEOGRAPHIC_DATA]" at bounding box center [588, 52] width 796 height 24
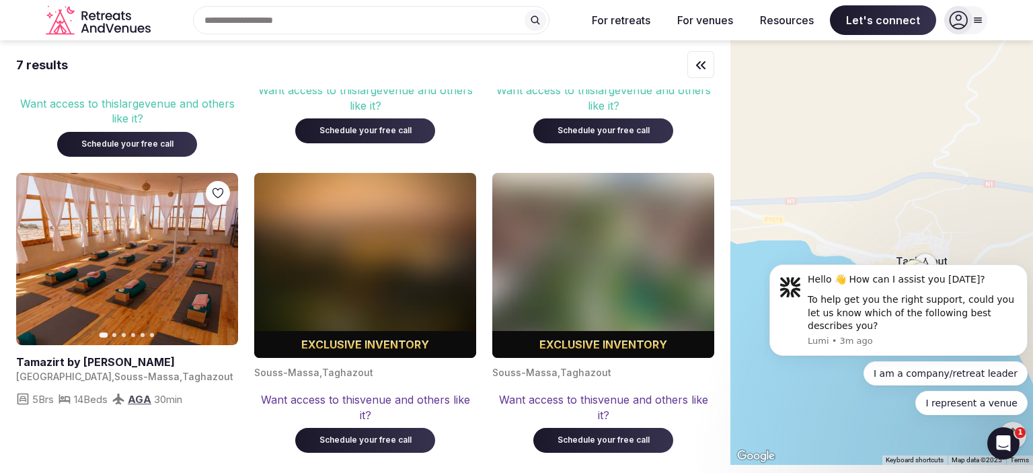
scroll to position [256, 0]
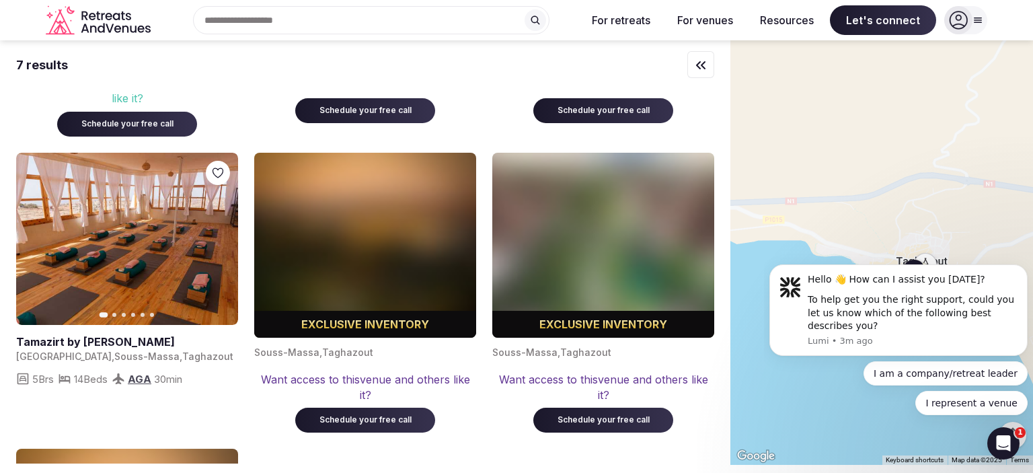
click at [224, 233] on icon "button" at bounding box center [219, 238] width 11 height 11
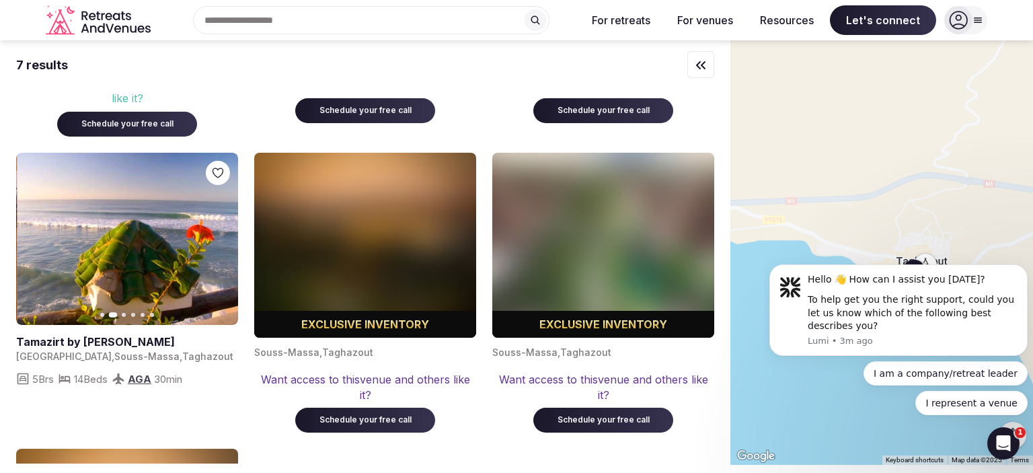
click at [224, 233] on icon "button" at bounding box center [219, 238] width 11 height 11
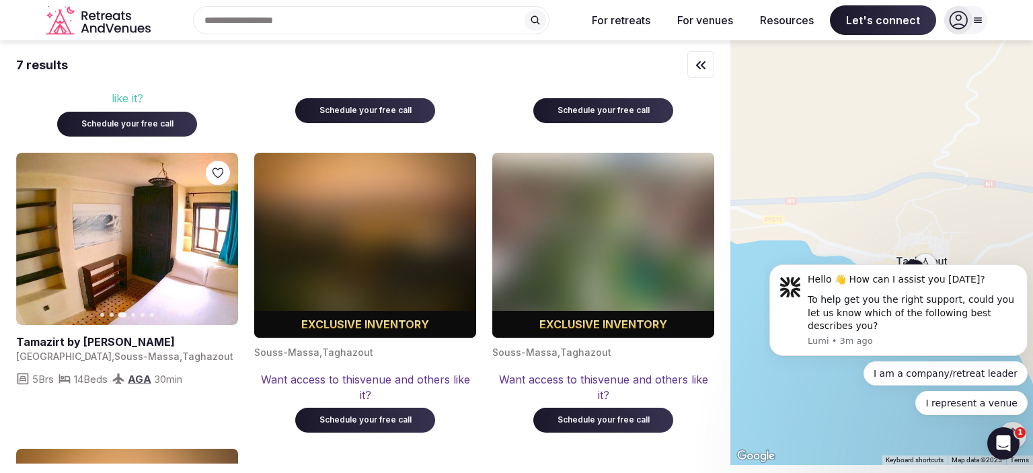
click at [224, 233] on icon "button" at bounding box center [219, 238] width 11 height 11
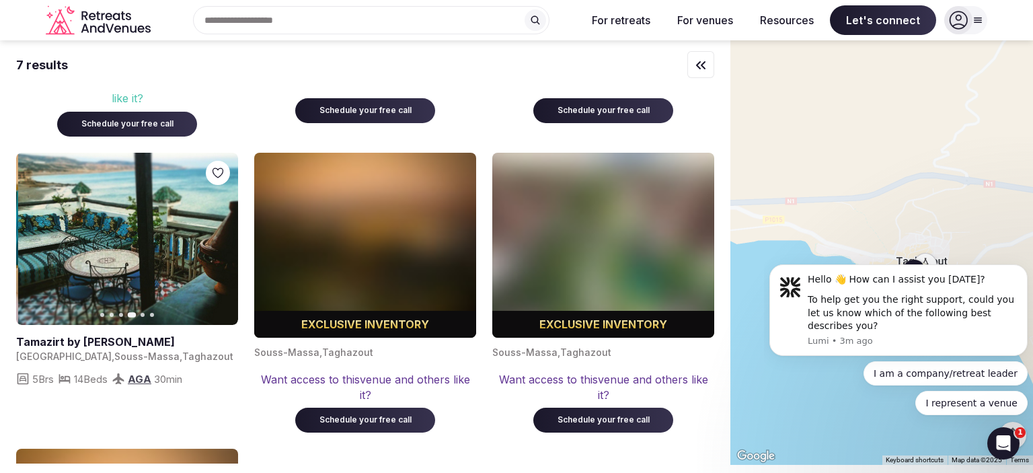
click at [224, 233] on icon "button" at bounding box center [219, 238] width 11 height 11
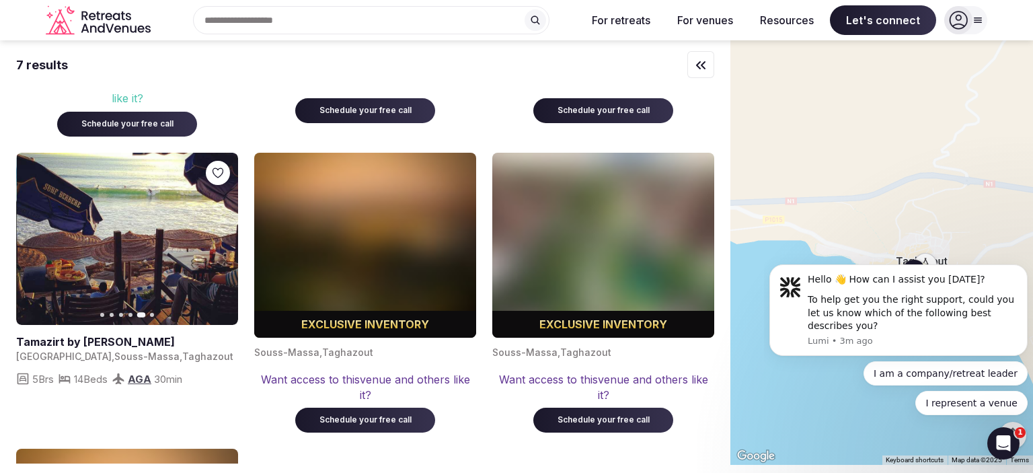
click at [224, 233] on icon "button" at bounding box center [219, 238] width 11 height 11
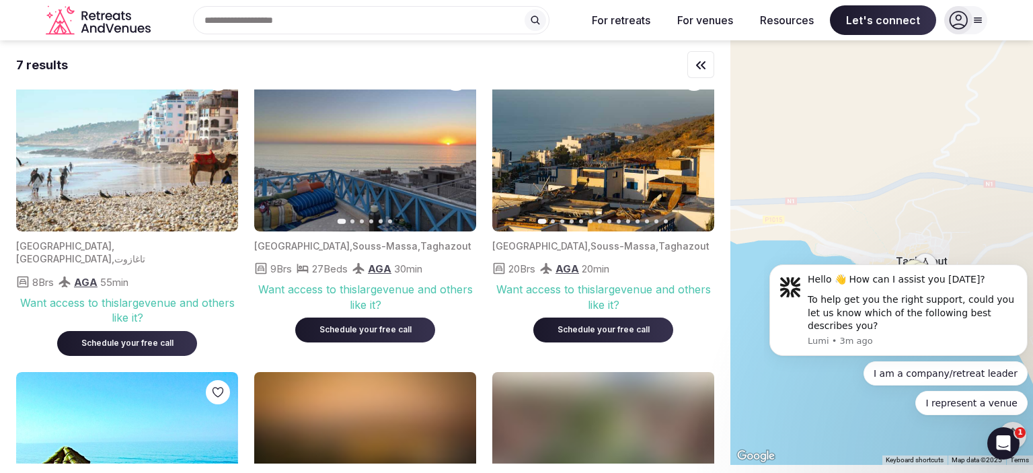
scroll to position [27, 0]
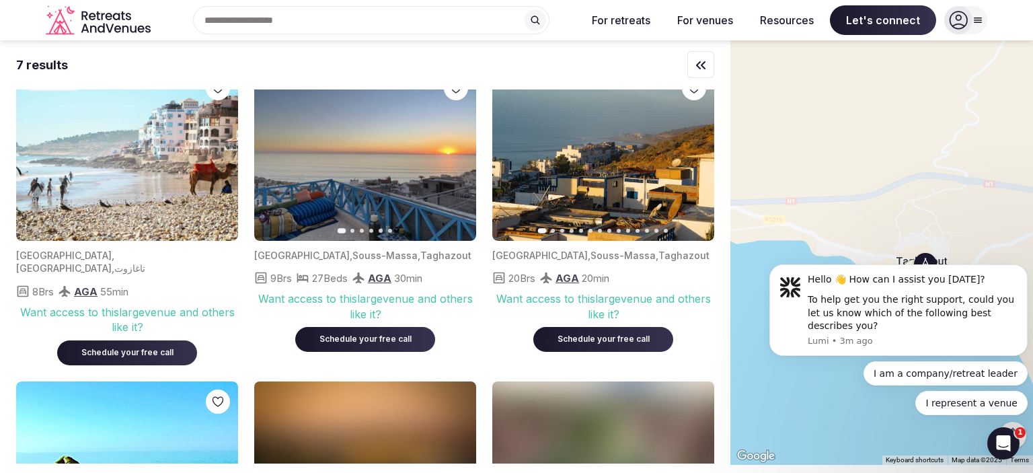
click at [459, 148] on button "Next slide" at bounding box center [458, 155] width 22 height 22
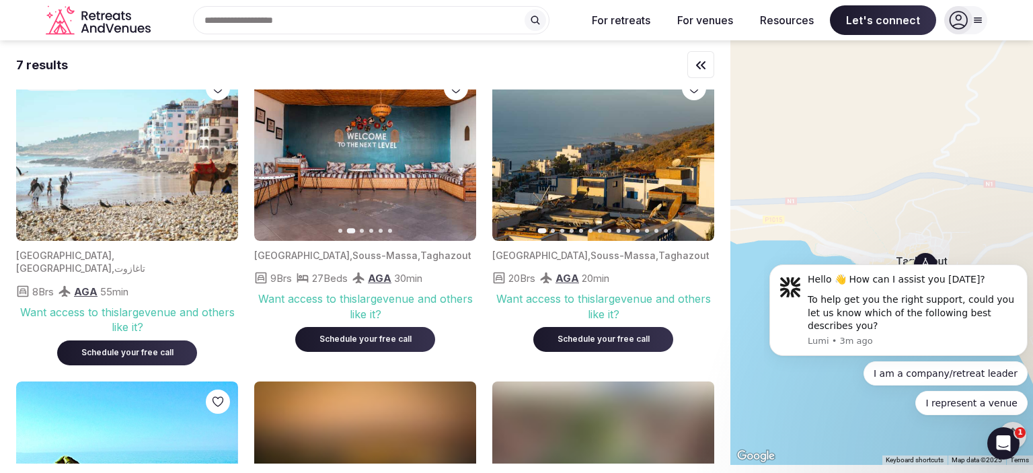
click at [449, 167] on img at bounding box center [365, 154] width 222 height 173
click at [454, 154] on icon "button" at bounding box center [457, 154] width 11 height 11
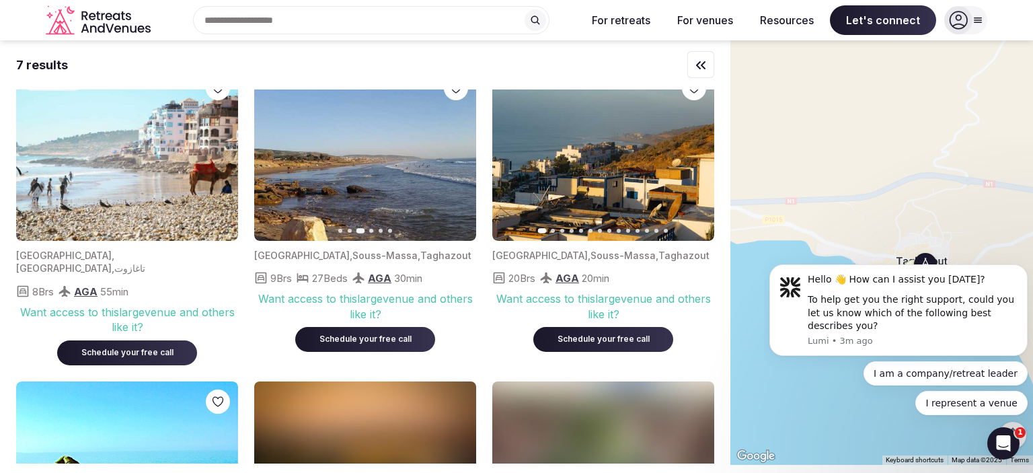
click at [459, 155] on icon "button" at bounding box center [457, 154] width 5 height 9
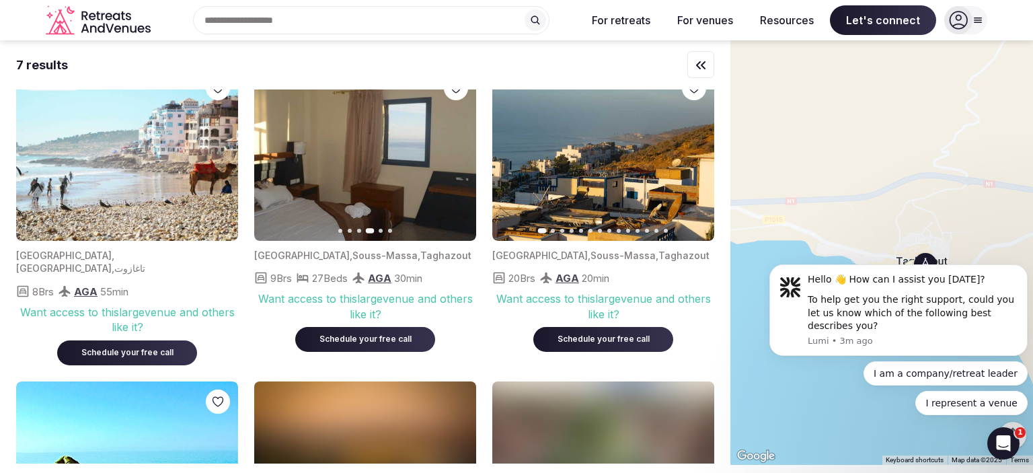
click at [459, 155] on icon "button" at bounding box center [457, 154] width 5 height 9
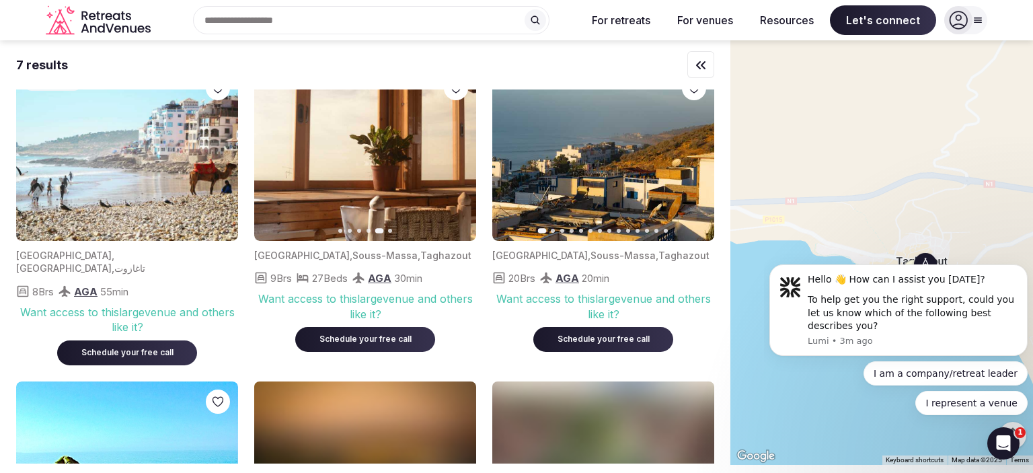
click at [459, 155] on icon "button" at bounding box center [457, 154] width 5 height 9
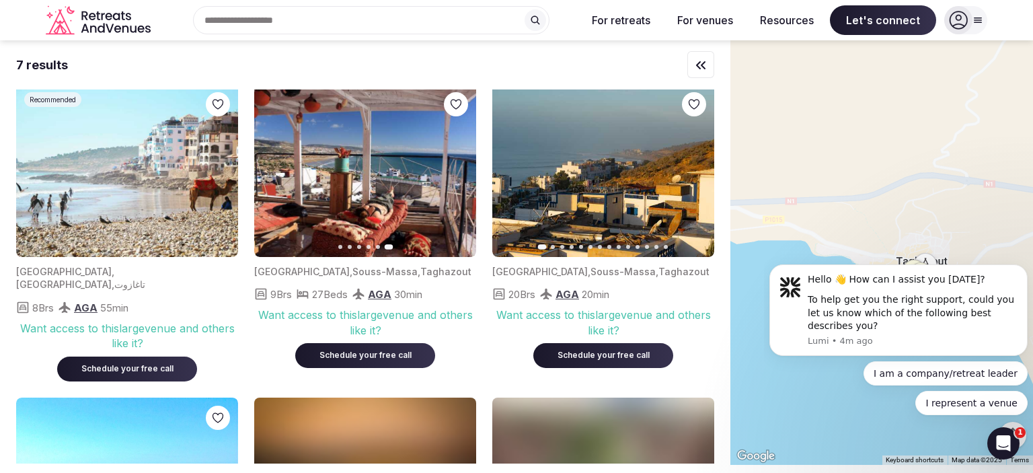
scroll to position [0, 0]
